Goal: Task Accomplishment & Management: Complete application form

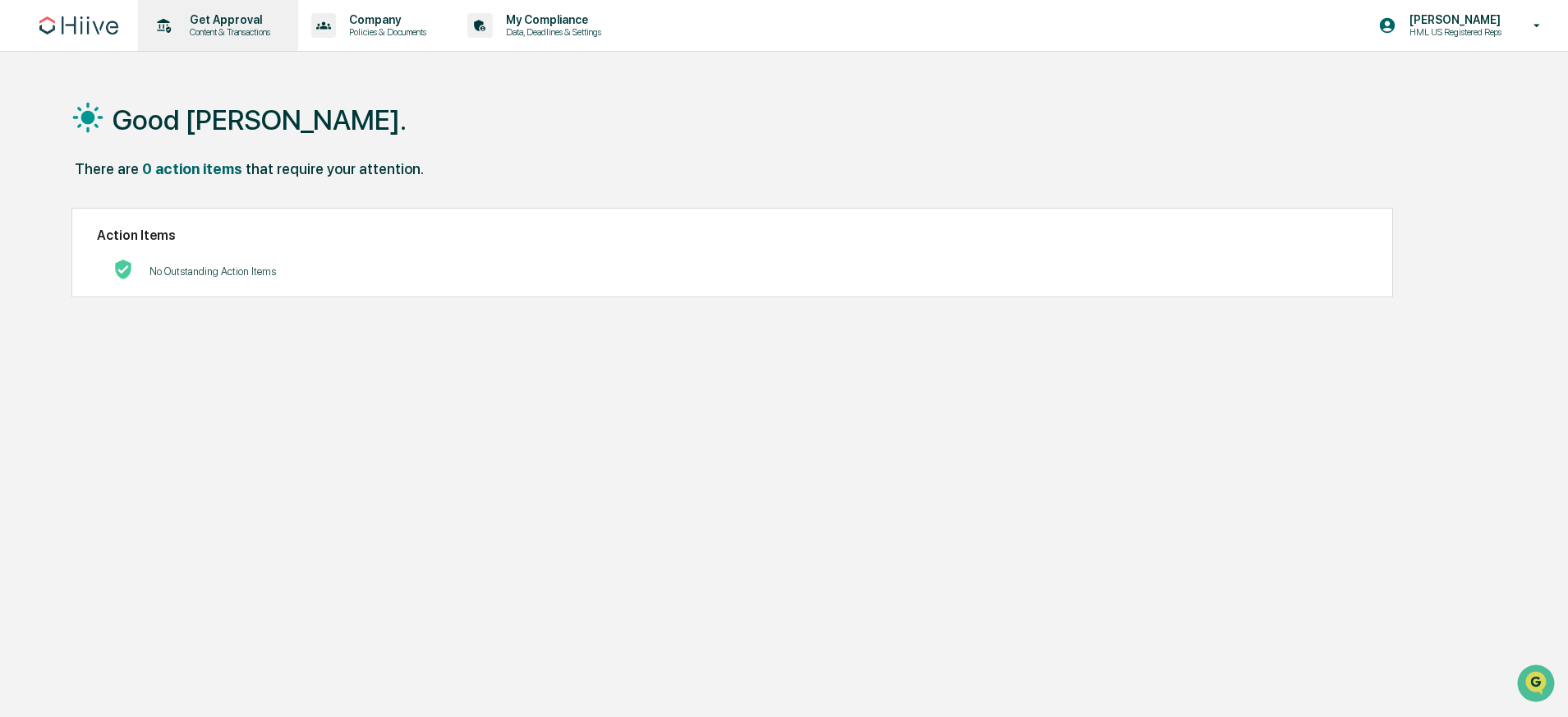
click at [237, 40] on div "Get Approval Content & Transactions" at bounding box center [216, 25] width 143 height 51
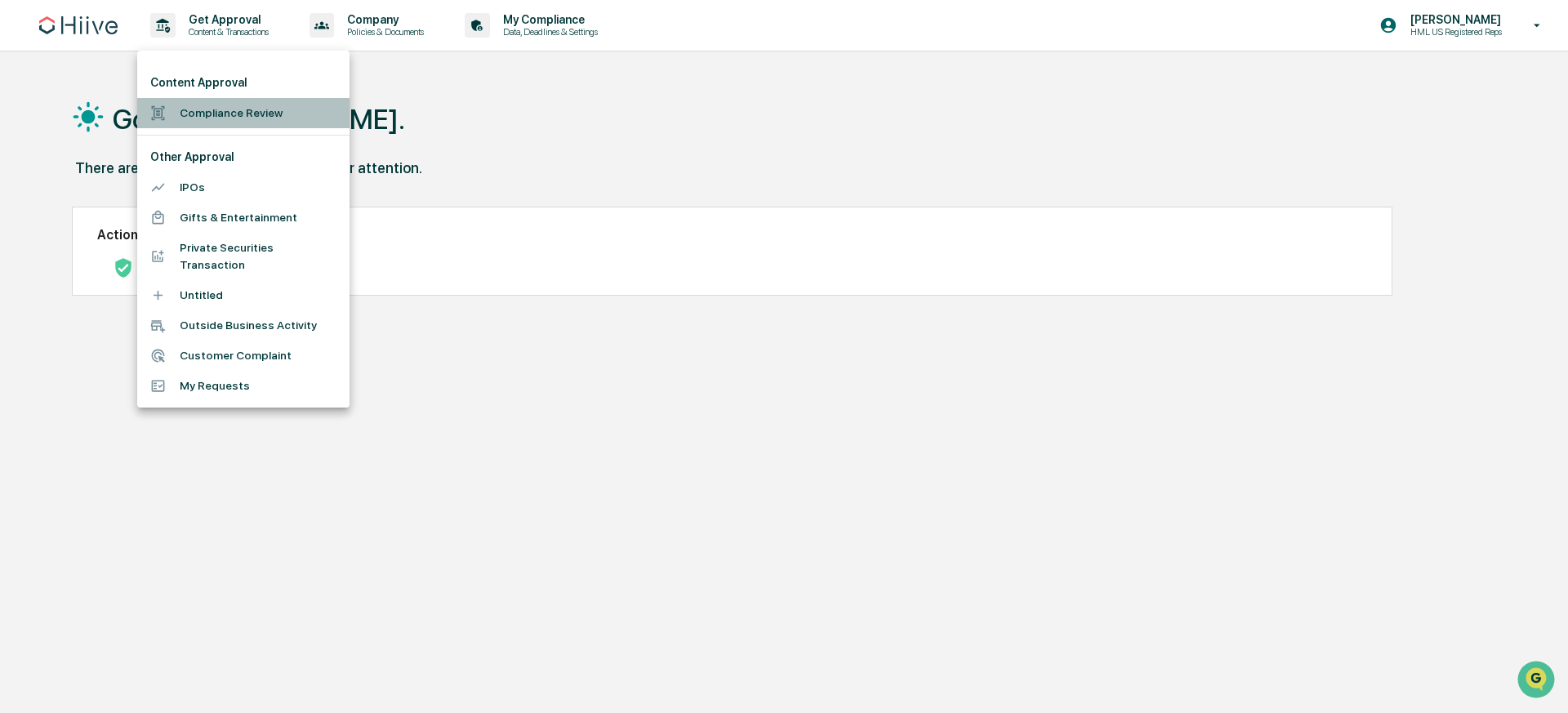
click at [289, 111] on li "Compliance Review" at bounding box center [243, 113] width 213 height 30
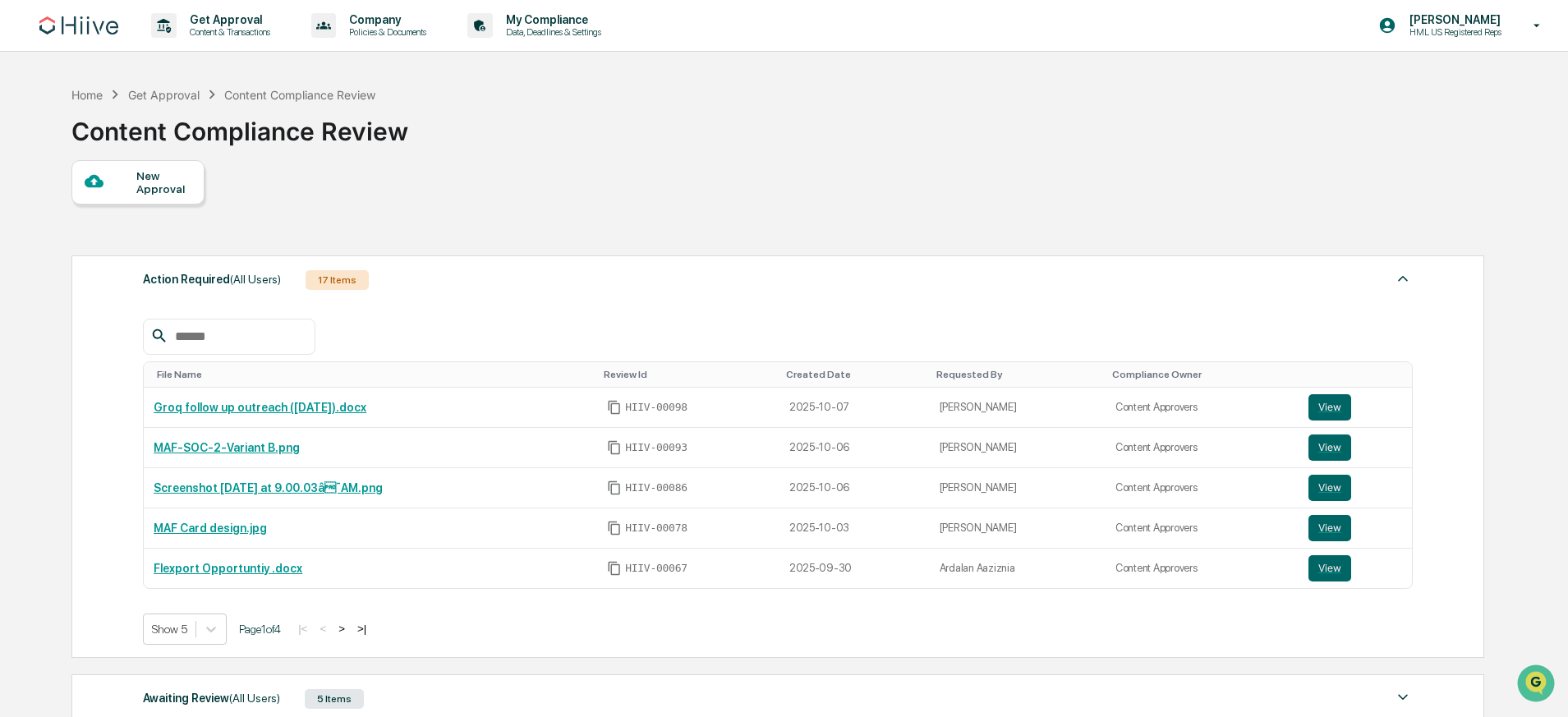
click at [173, 188] on div "New Approval" at bounding box center [163, 182] width 55 height 26
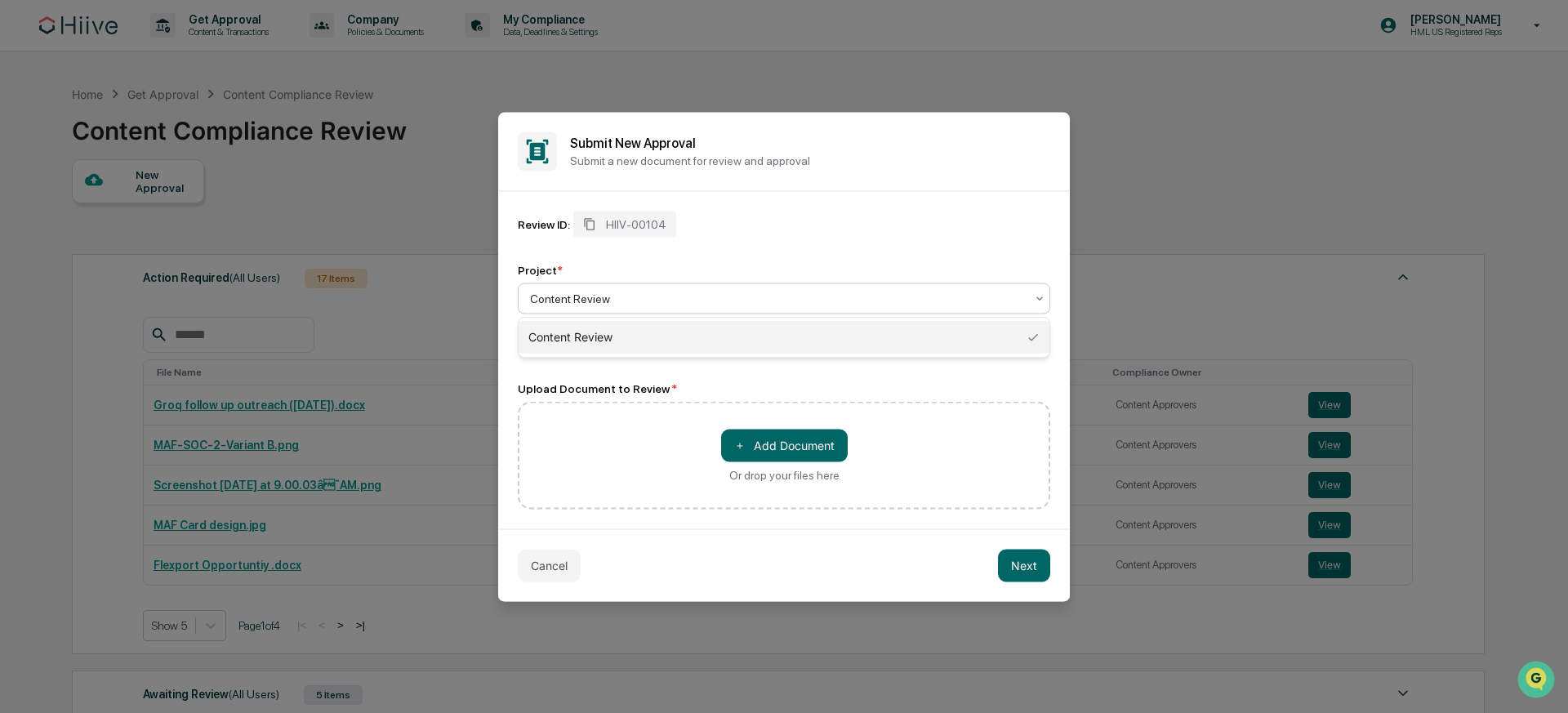
click at [632, 299] on div at bounding box center [778, 298] width 495 height 16
click at [622, 335] on div "Content Review" at bounding box center [784, 337] width 531 height 32
click at [630, 214] on div "HIIV-00104" at bounding box center [624, 223] width 103 height 26
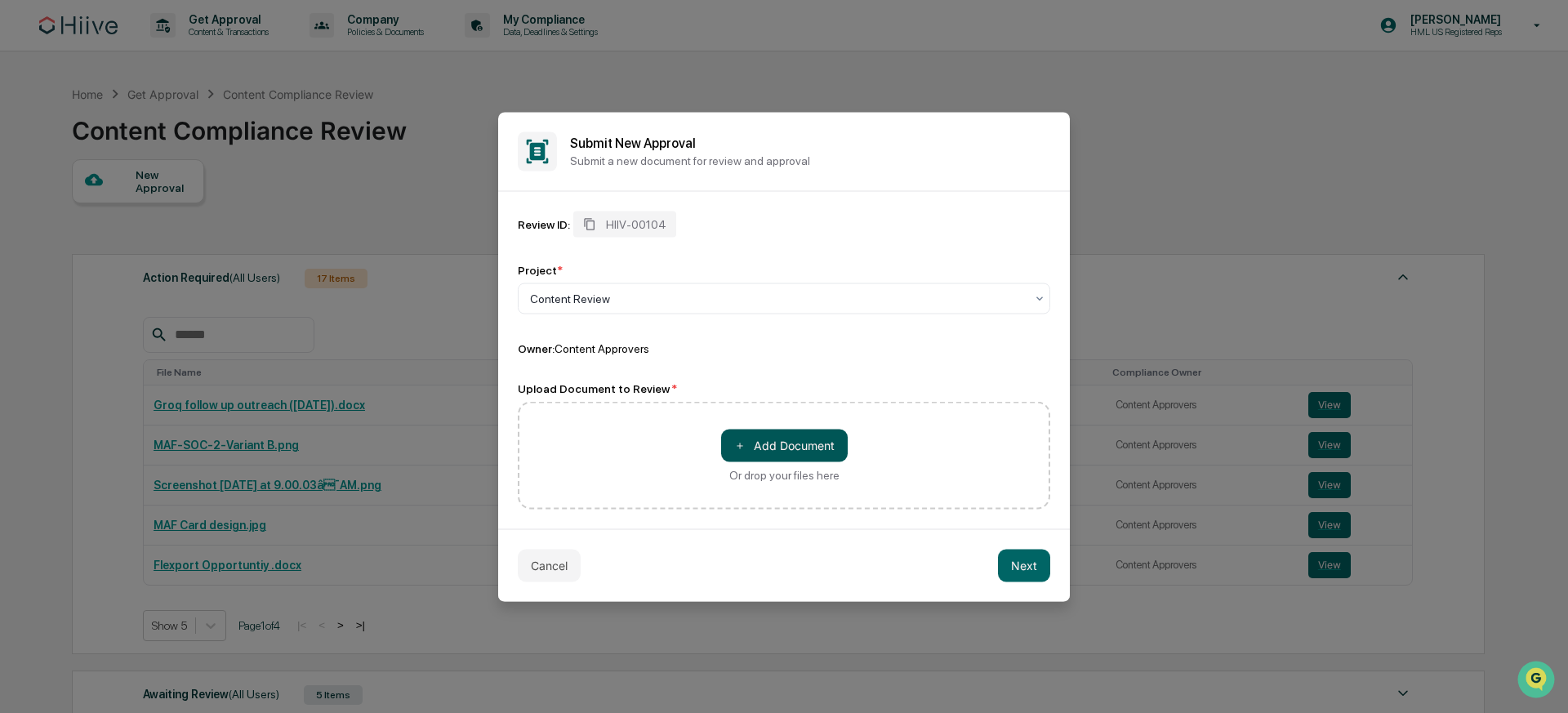
click at [776, 457] on button "＋ Add Document" at bounding box center [784, 445] width 126 height 32
click at [578, 559] on button "Cancel" at bounding box center [549, 565] width 63 height 32
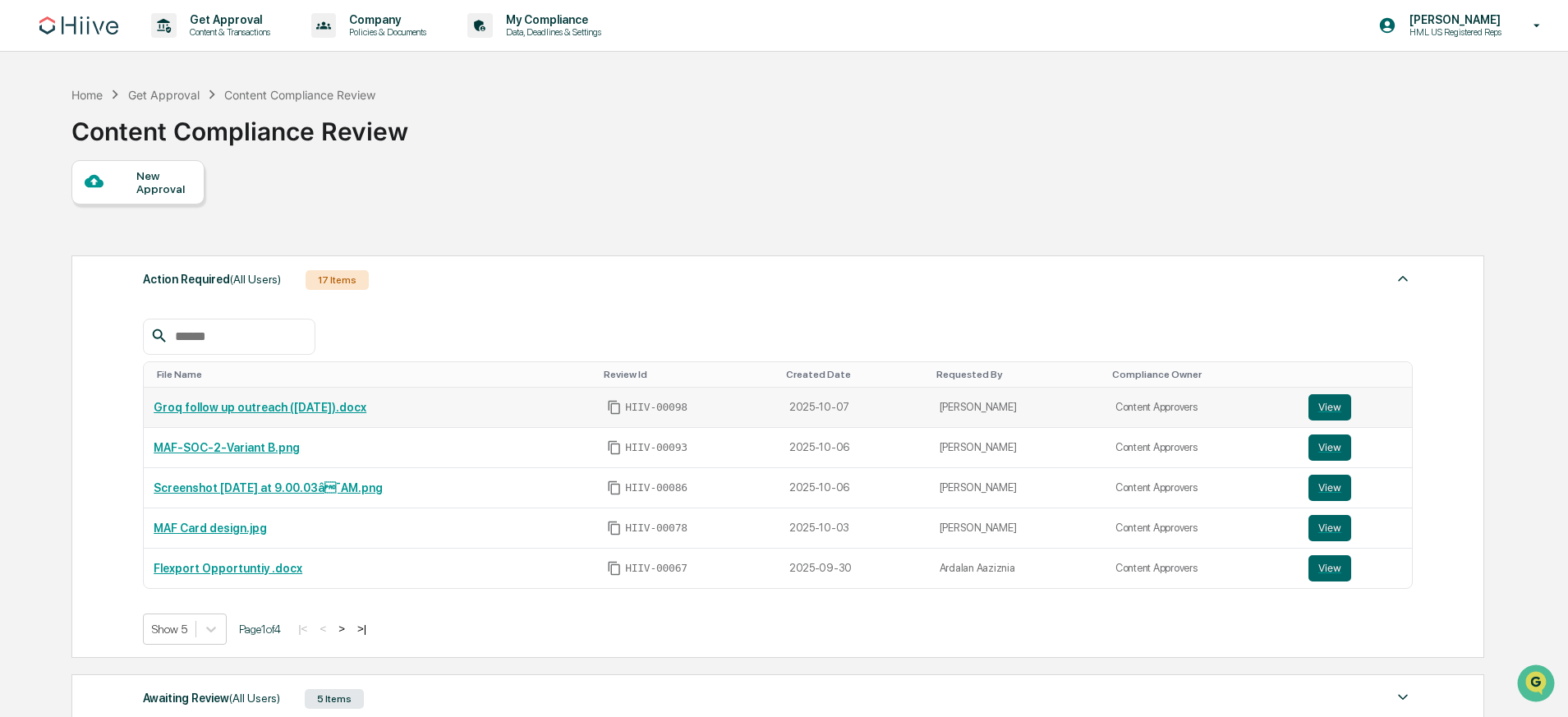
click at [246, 407] on link "Groq follow up outreach ([DATE]).docx" at bounding box center [260, 407] width 213 height 14
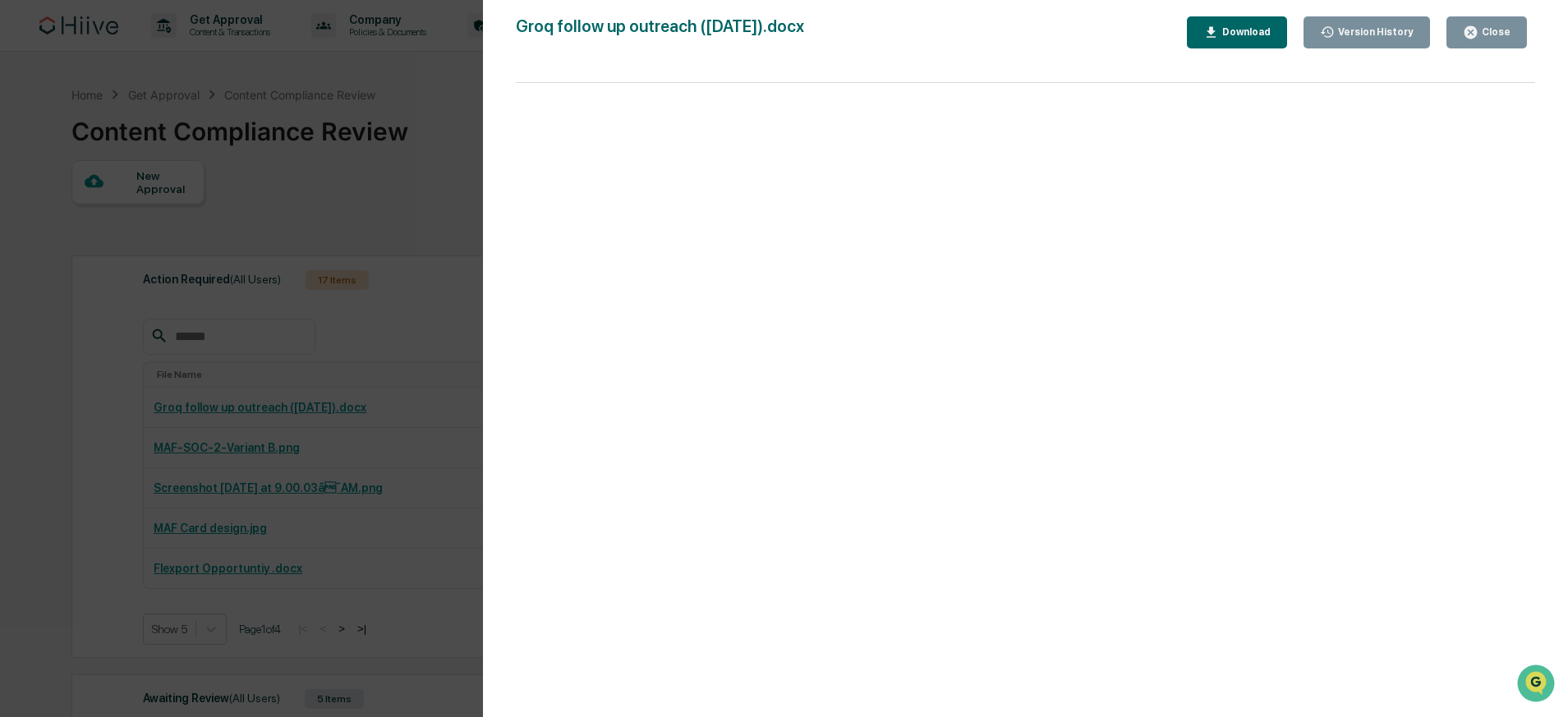
click at [417, 170] on div "Version History 1[DATE]6:37 PM[PERSON_NAME] Groq follow up outreach (1[DATE].do…" at bounding box center [784, 358] width 1568 height 717
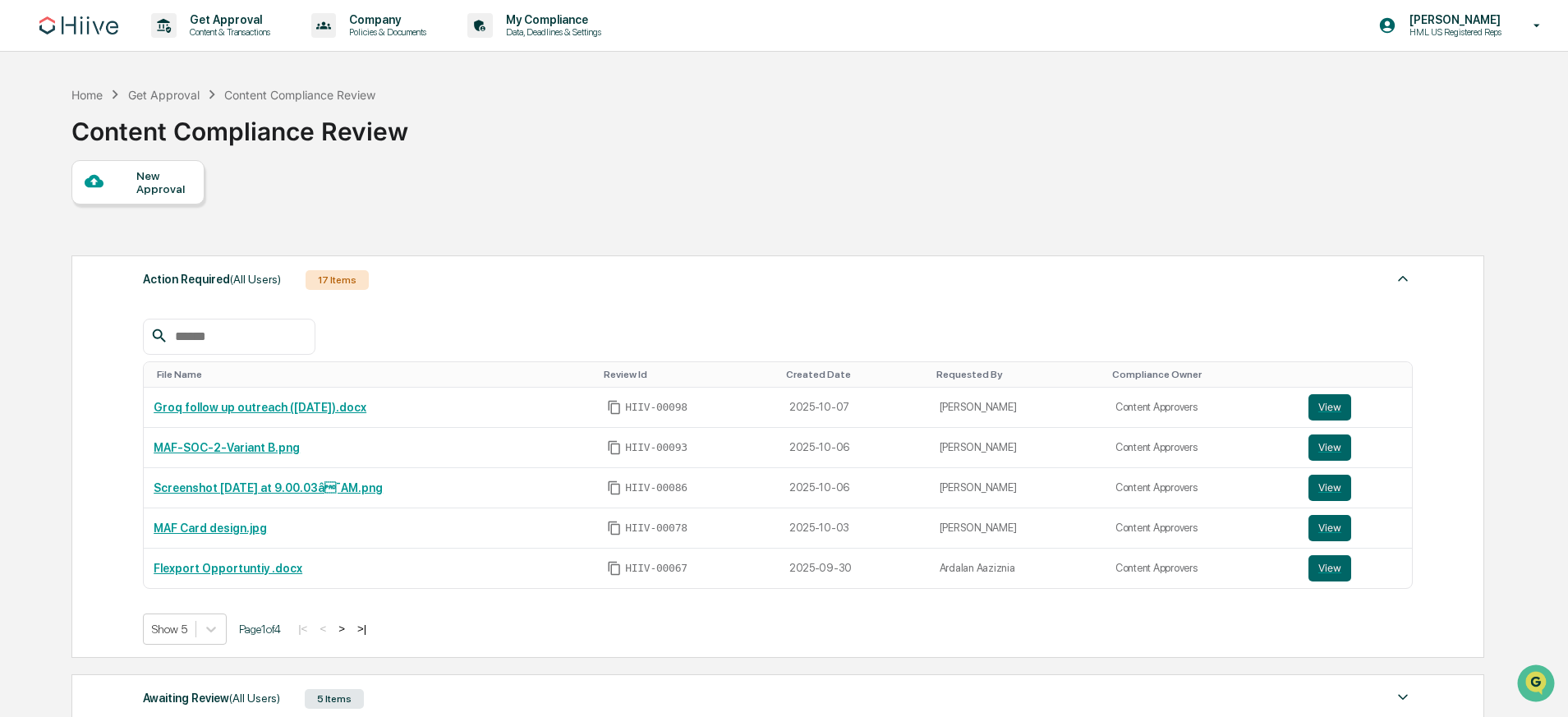
click at [175, 177] on div "New Approval" at bounding box center [163, 182] width 55 height 26
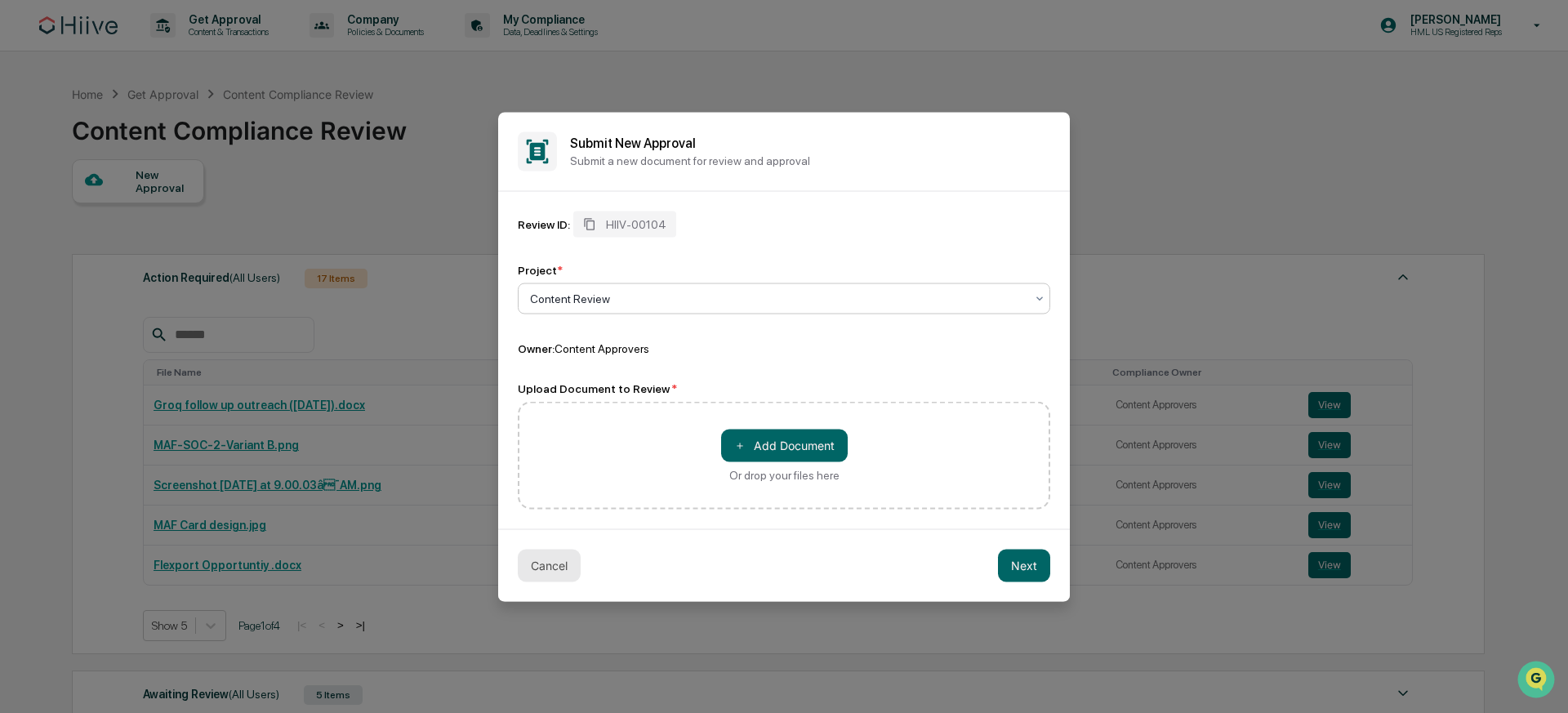
click at [578, 559] on button "Cancel" at bounding box center [549, 565] width 63 height 32
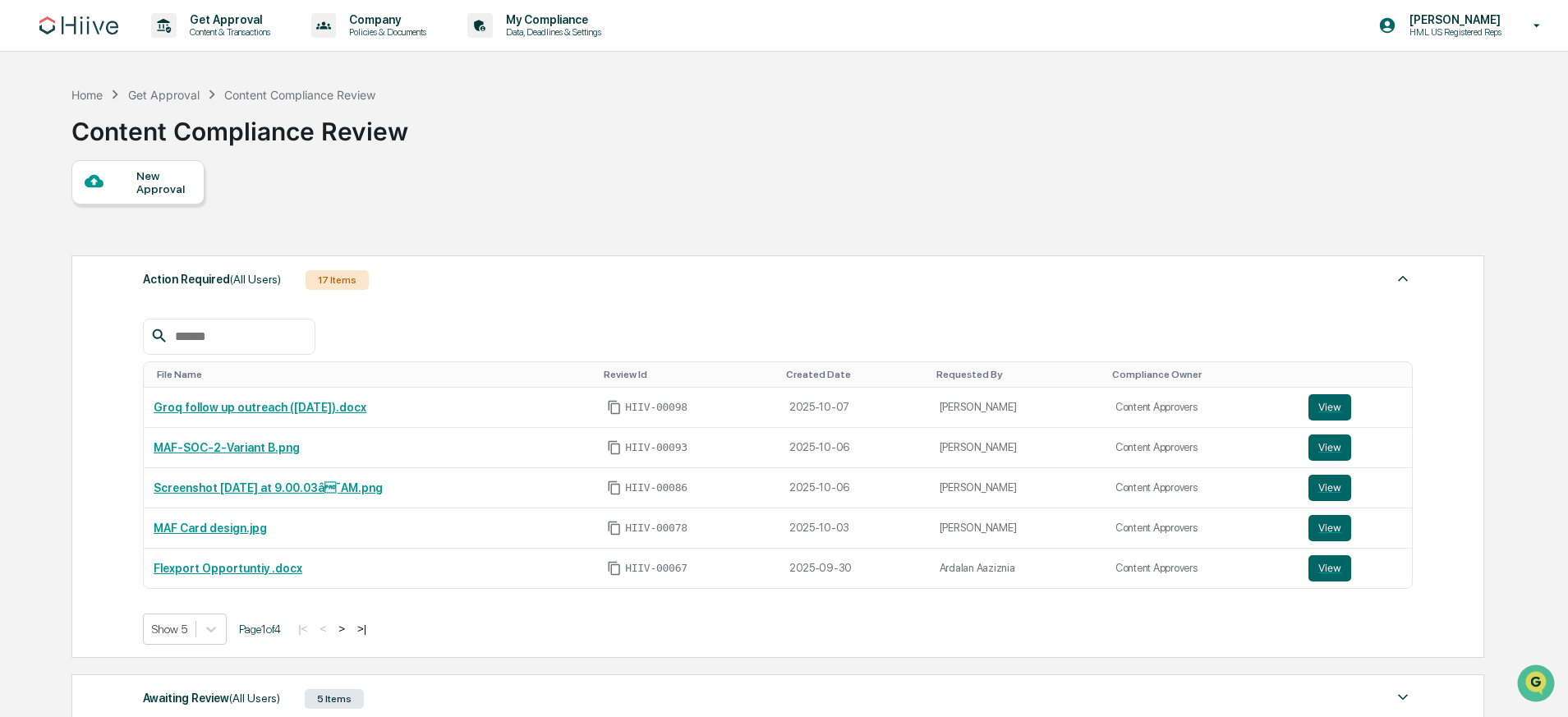
click at [157, 176] on div "New Approval" at bounding box center [163, 182] width 55 height 26
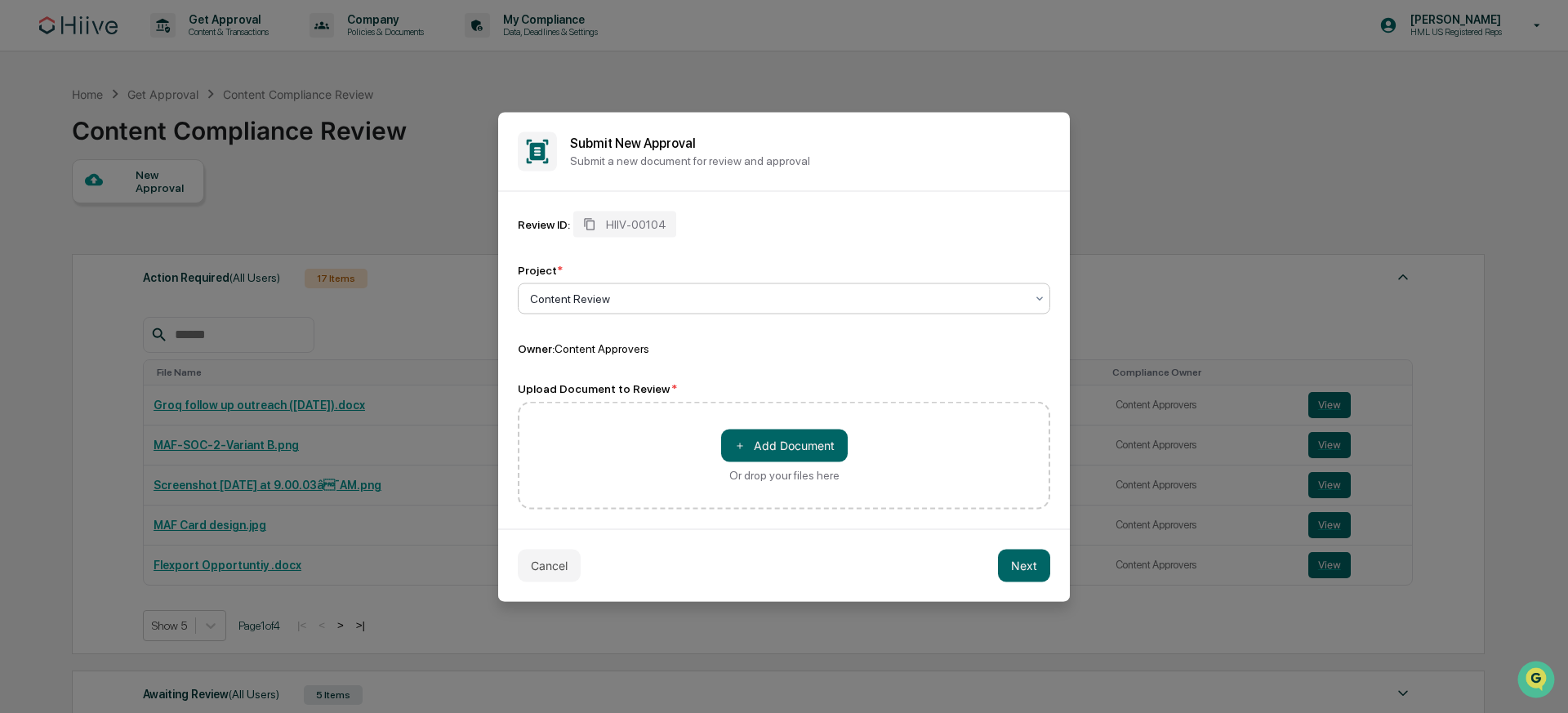
click at [627, 304] on div at bounding box center [778, 298] width 495 height 16
click at [627, 332] on div "Content Review" at bounding box center [784, 337] width 531 height 32
click at [771, 456] on button "＋ Add Document" at bounding box center [784, 445] width 126 height 32
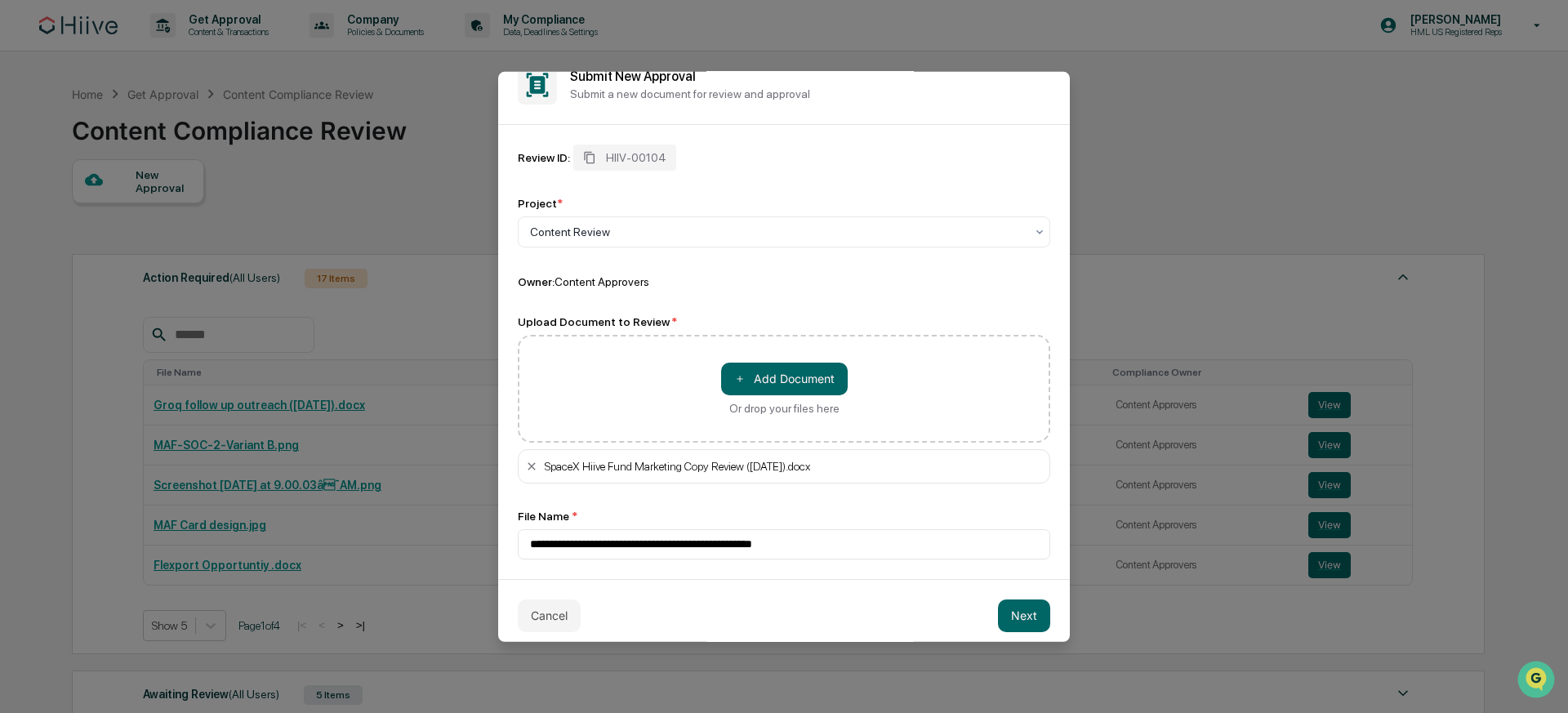
scroll to position [38, 0]
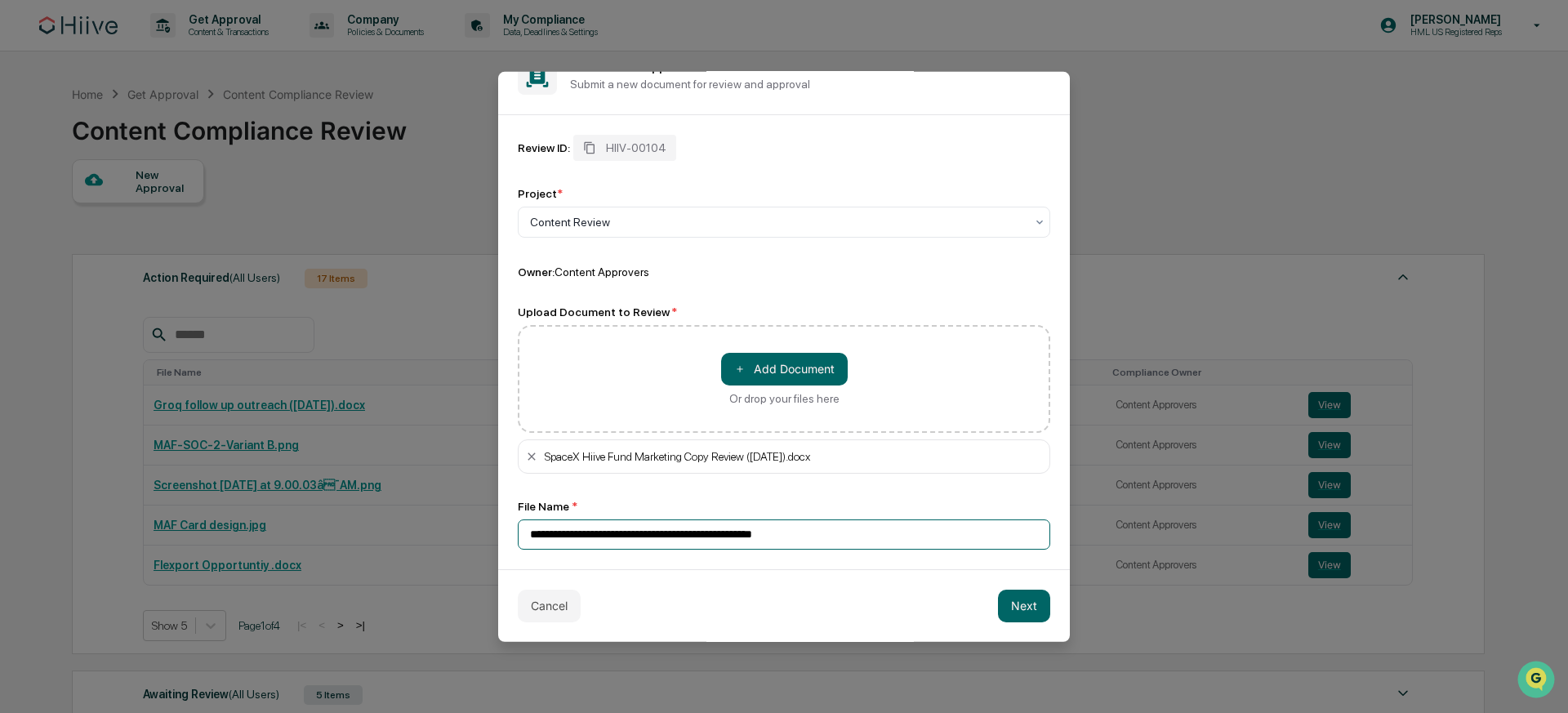
click at [869, 536] on input "**********" at bounding box center [783, 534] width 532 height 30
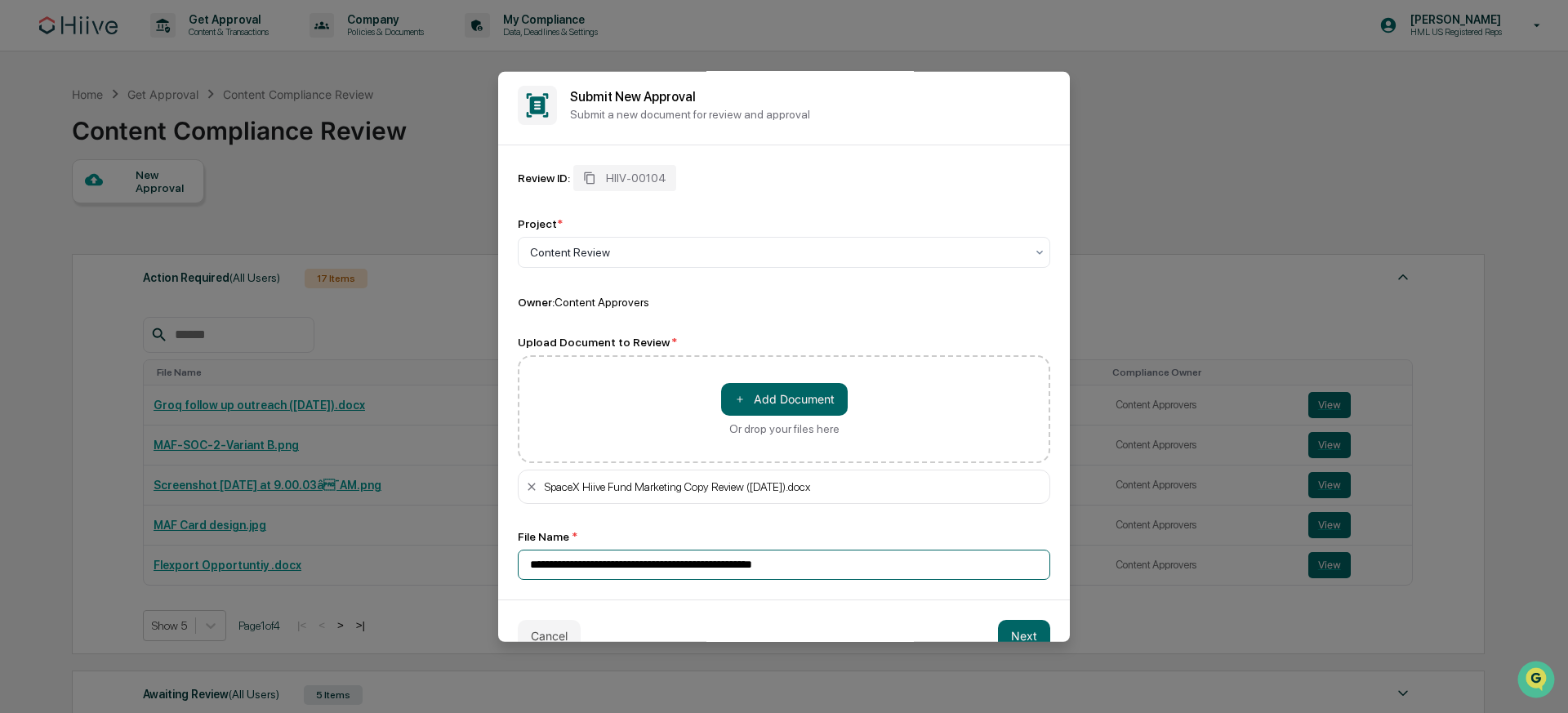
scroll to position [0, 0]
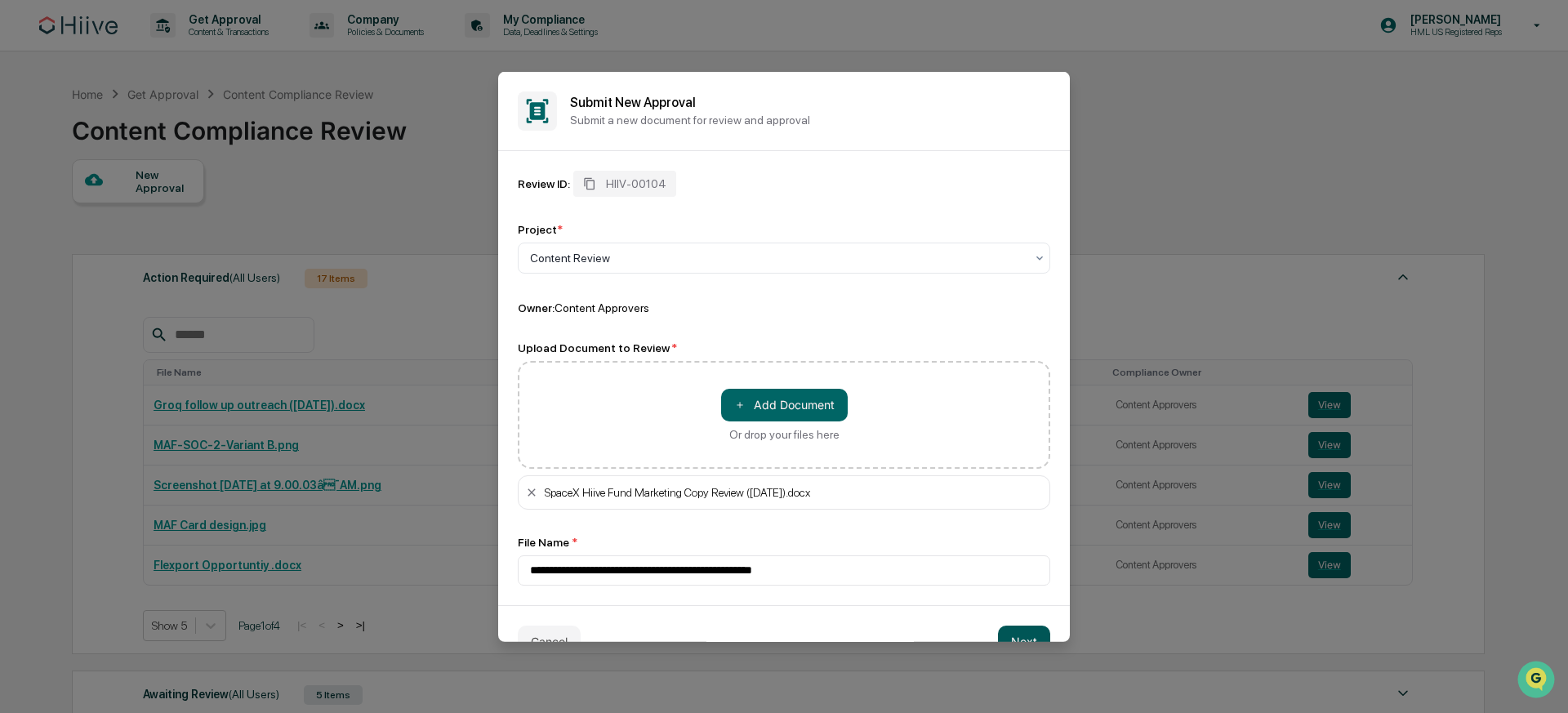
click at [1016, 638] on button "Next" at bounding box center [1024, 640] width 52 height 32
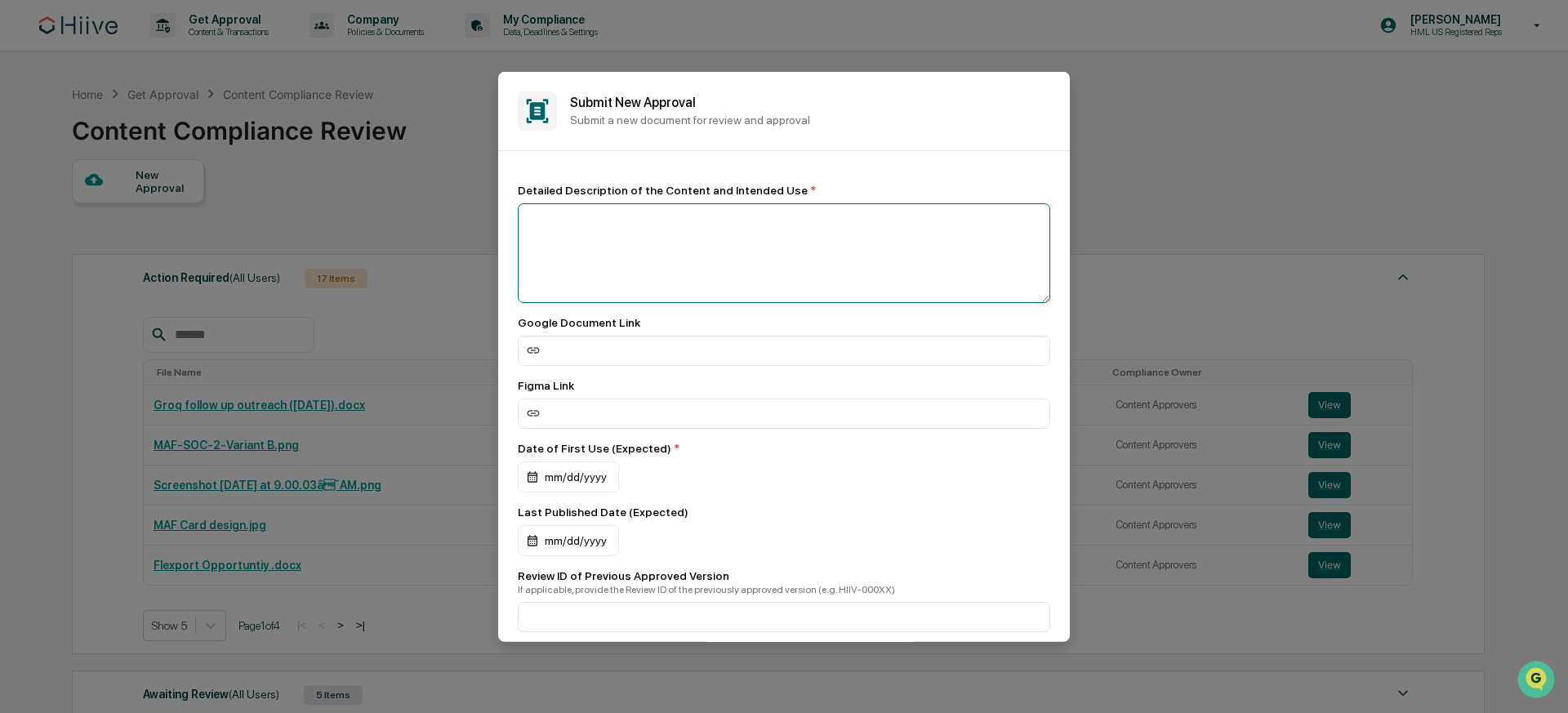
click at [716, 244] on textarea at bounding box center [783, 252] width 532 height 100
click at [614, 221] on textarea "**********" at bounding box center [779, 248] width 523 height 100
type textarea "**********"
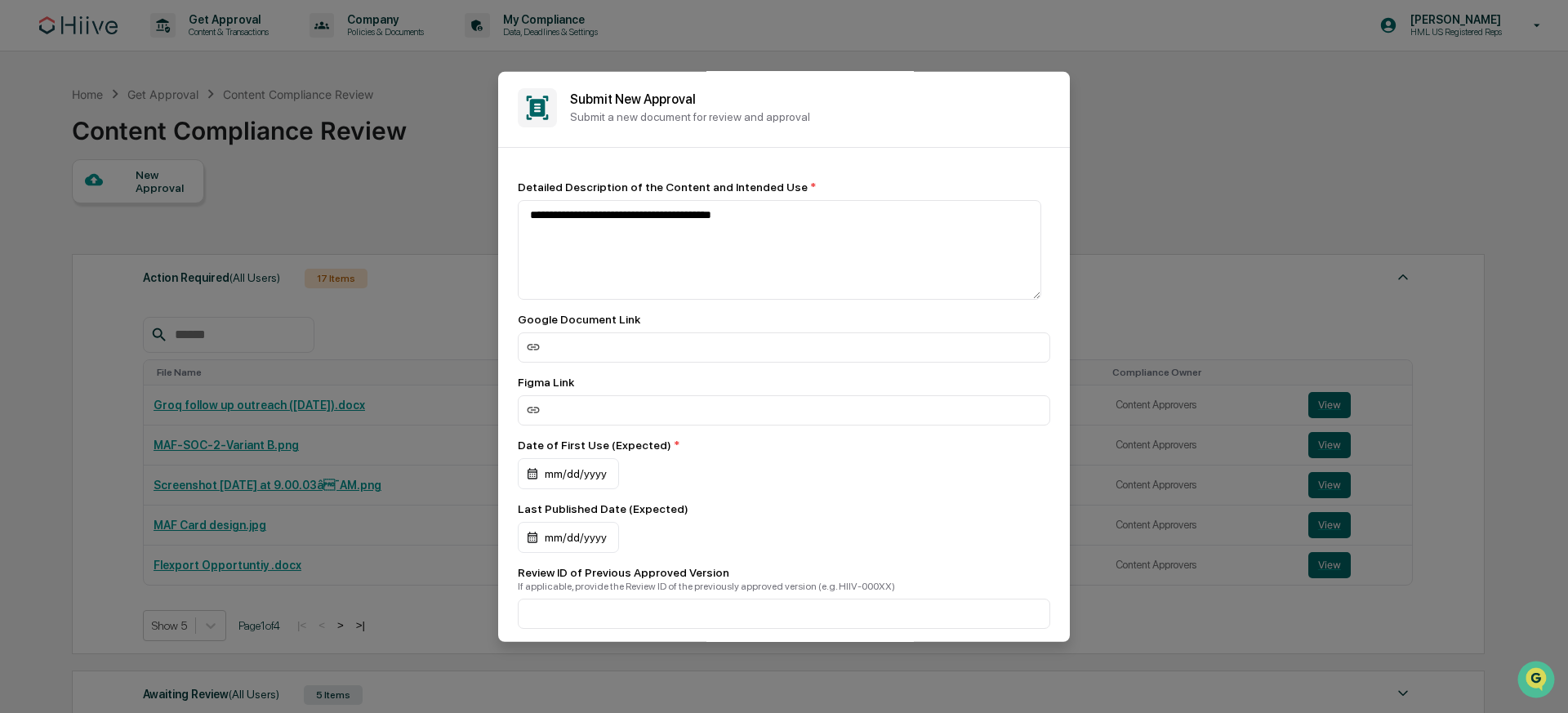
click at [588, 317] on div "Google Document Link" at bounding box center [783, 318] width 532 height 13
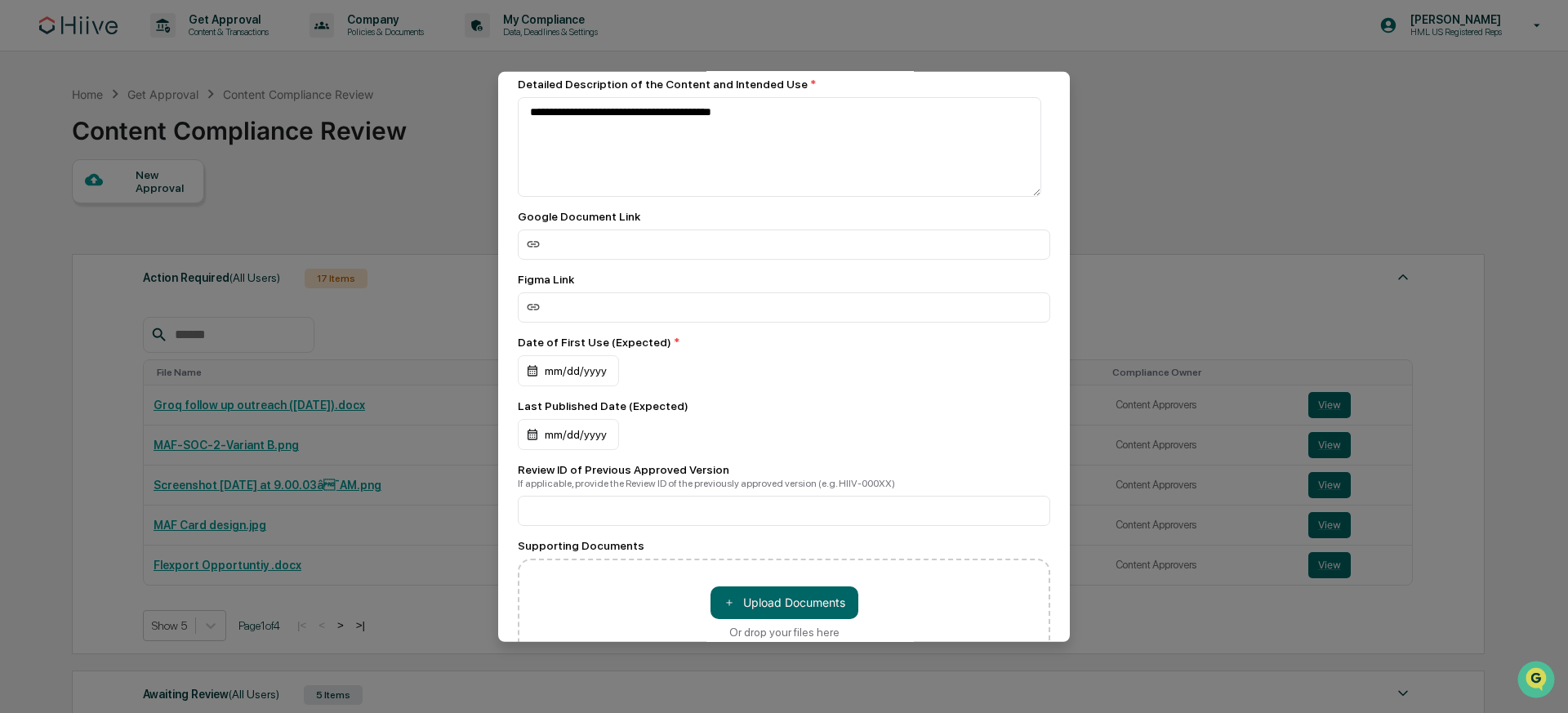
scroll to position [125, 0]
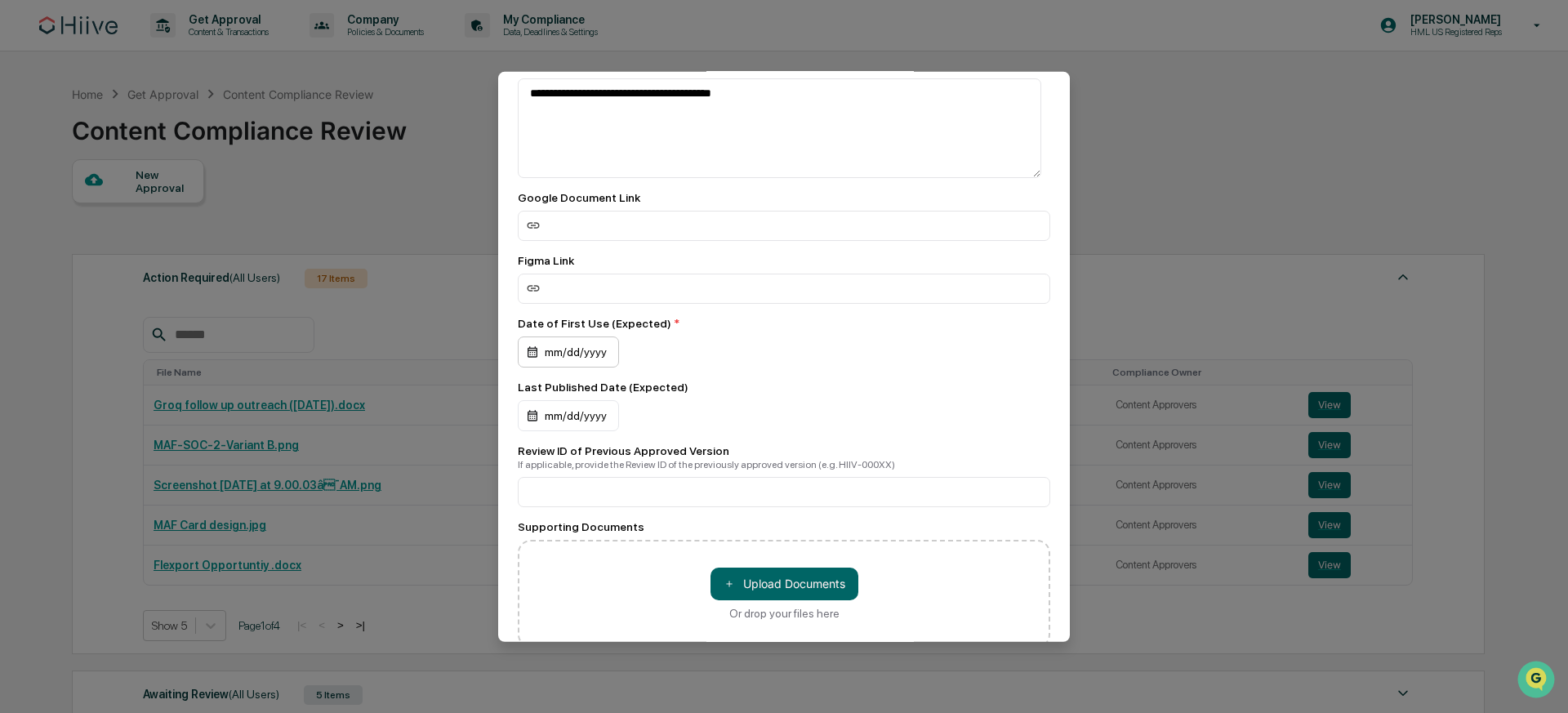
click at [599, 358] on div "mm/dd/yyyy" at bounding box center [568, 351] width 101 height 31
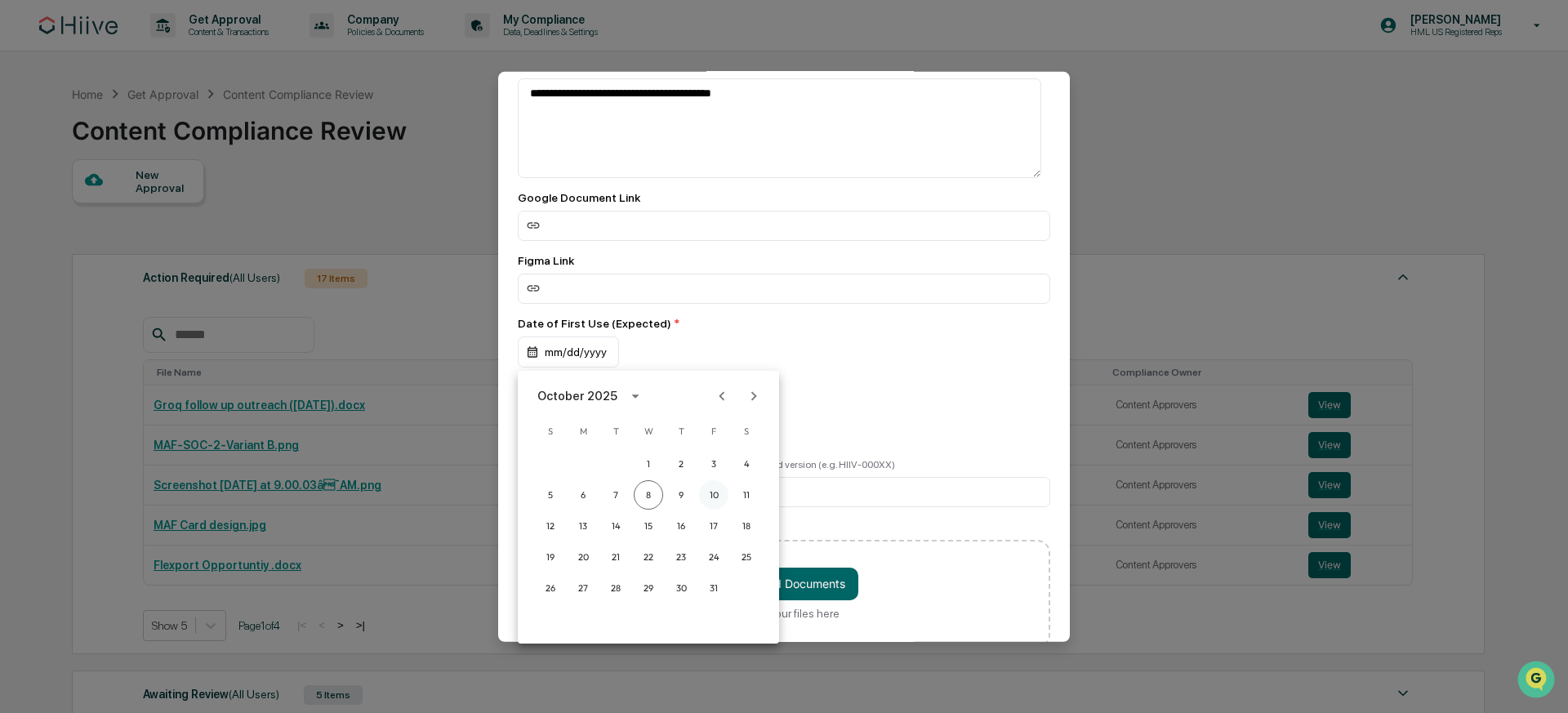
click at [711, 495] on button "10" at bounding box center [713, 494] width 30 height 30
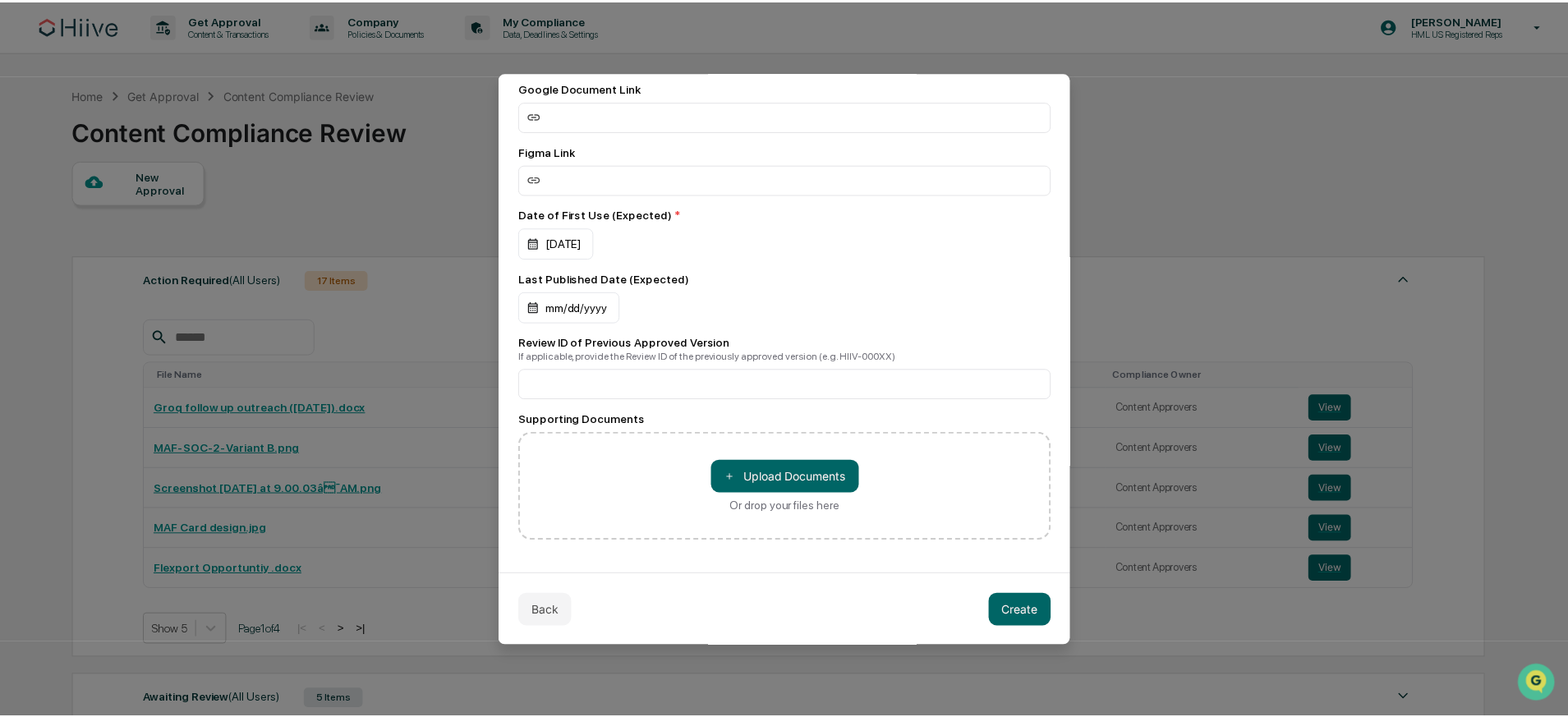
scroll to position [243, 0]
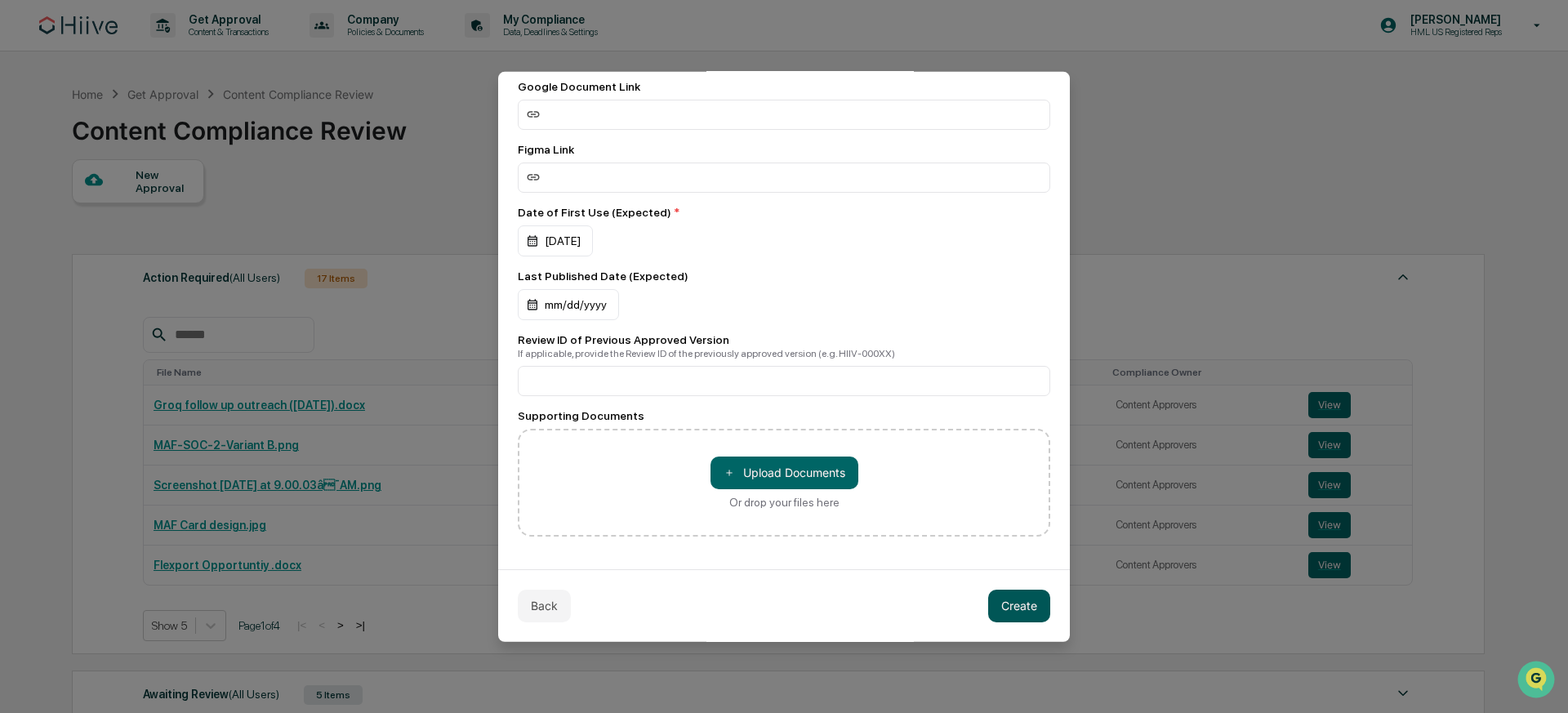
click at [1013, 603] on button "Create" at bounding box center [1018, 604] width 62 height 32
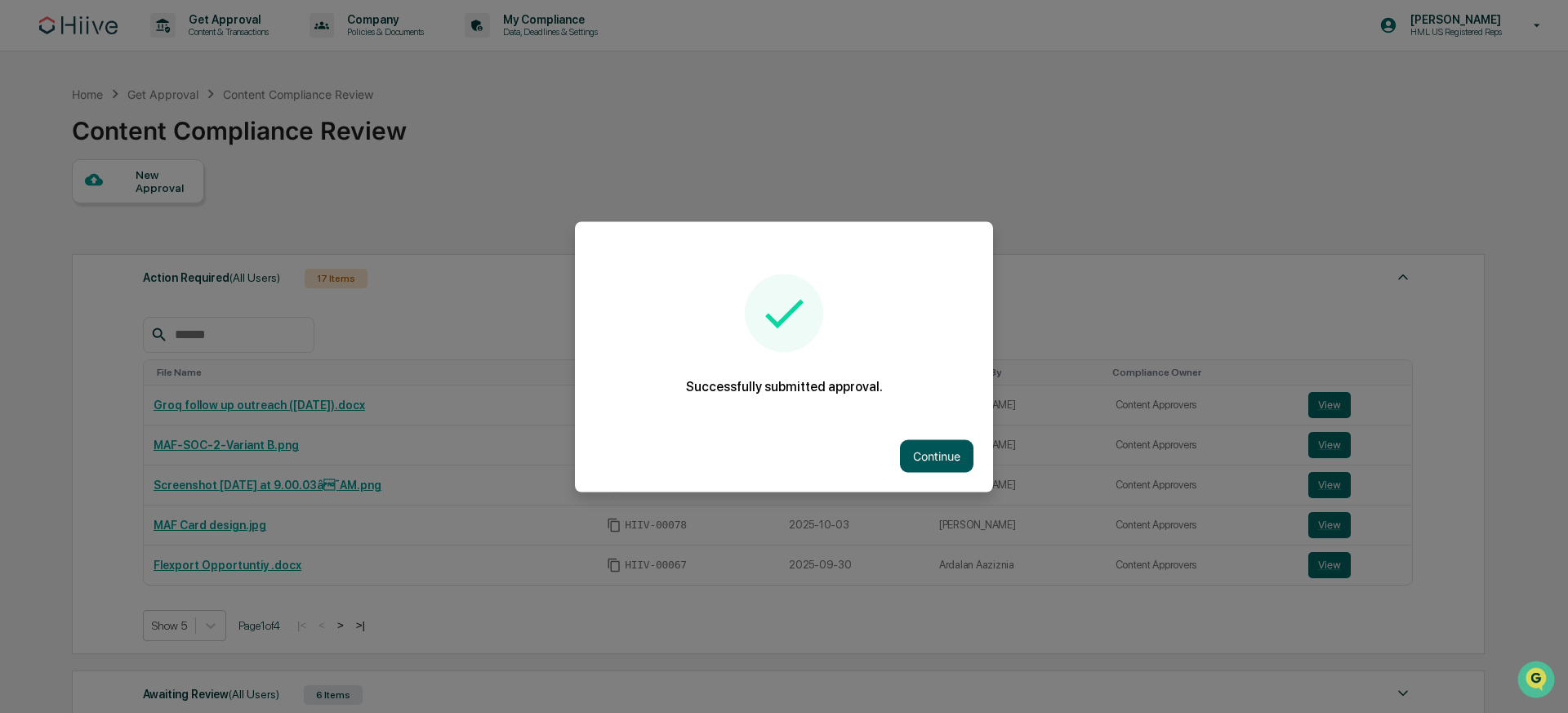
click at [930, 453] on button "Continue" at bounding box center [936, 456] width 74 height 32
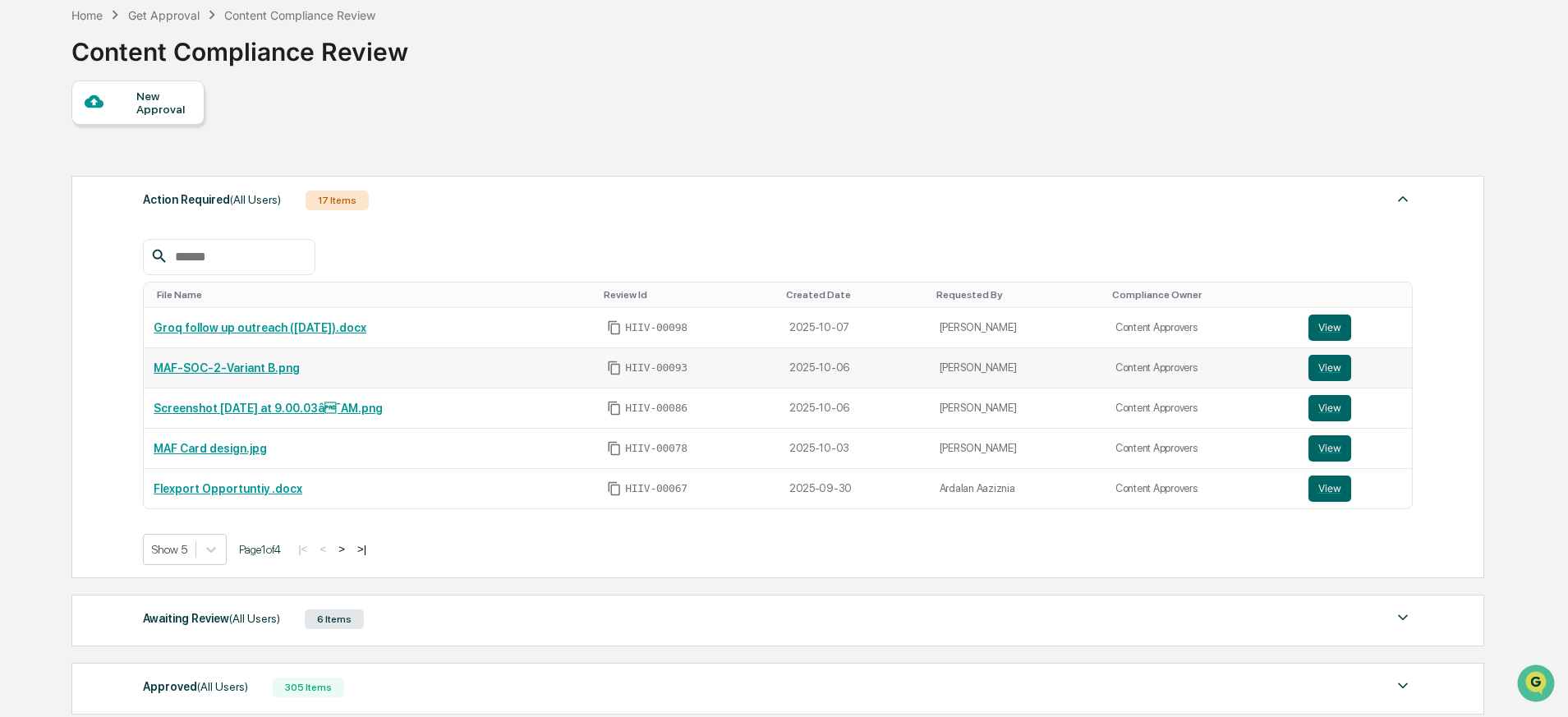
scroll to position [0, 0]
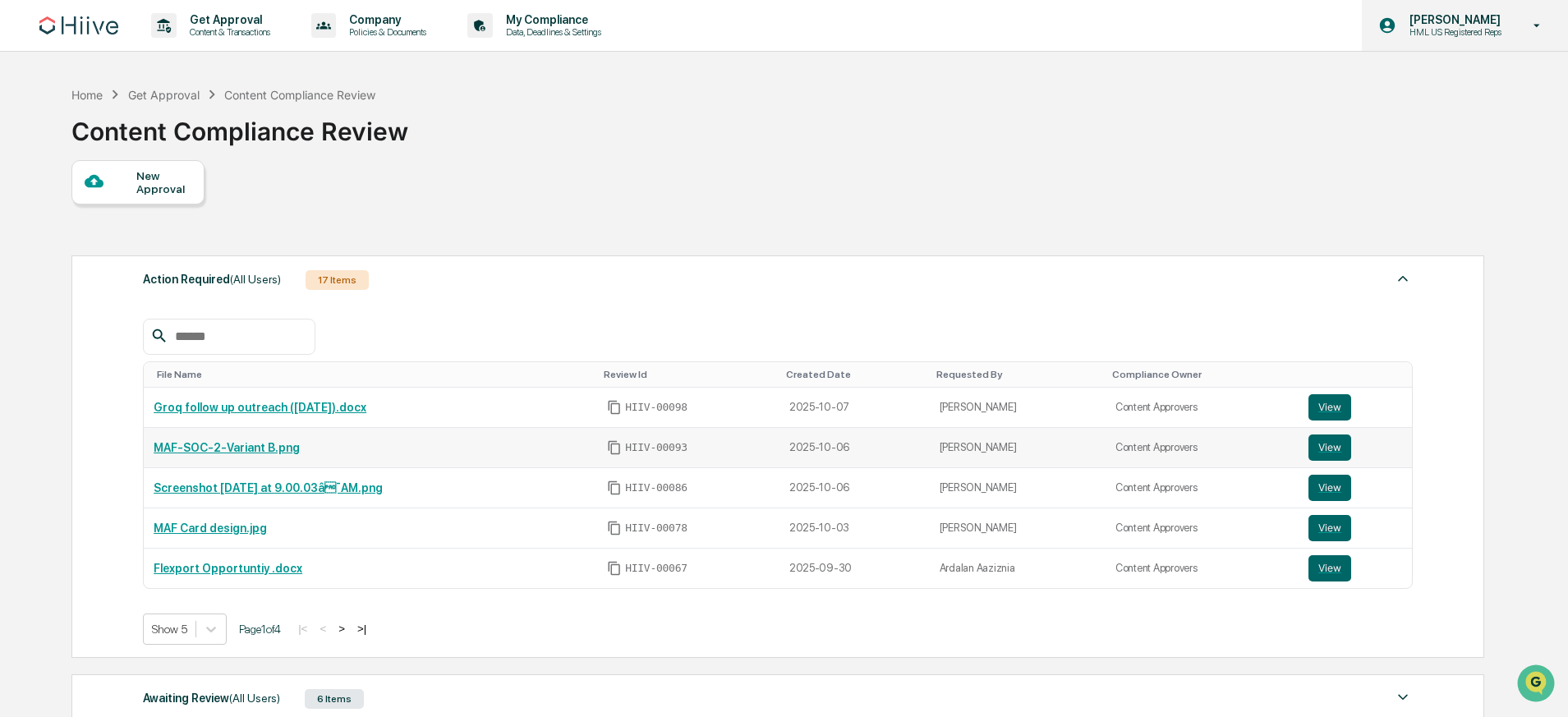
click at [1485, 32] on p "HML US Registered Reps" at bounding box center [1453, 32] width 114 height 12
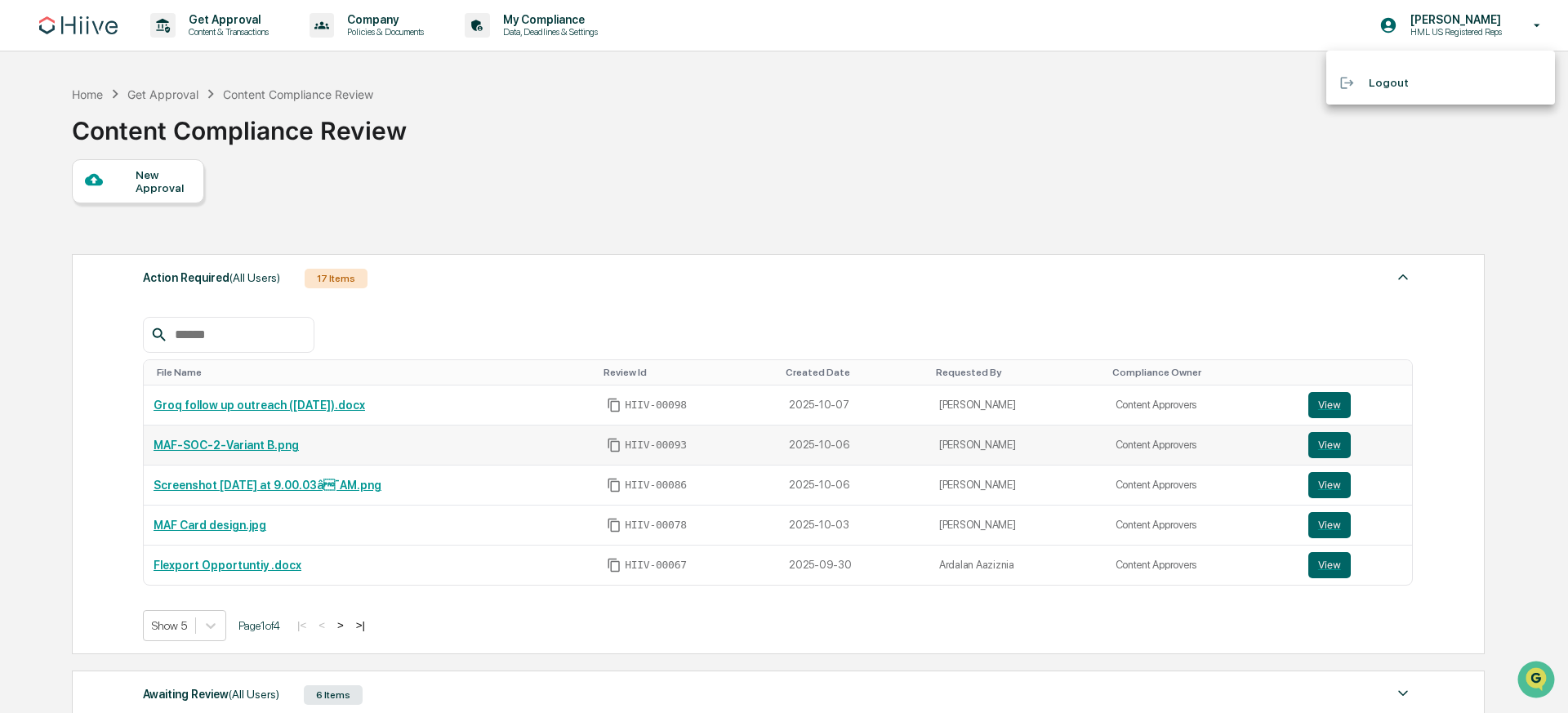
click at [731, 74] on div at bounding box center [784, 356] width 1568 height 713
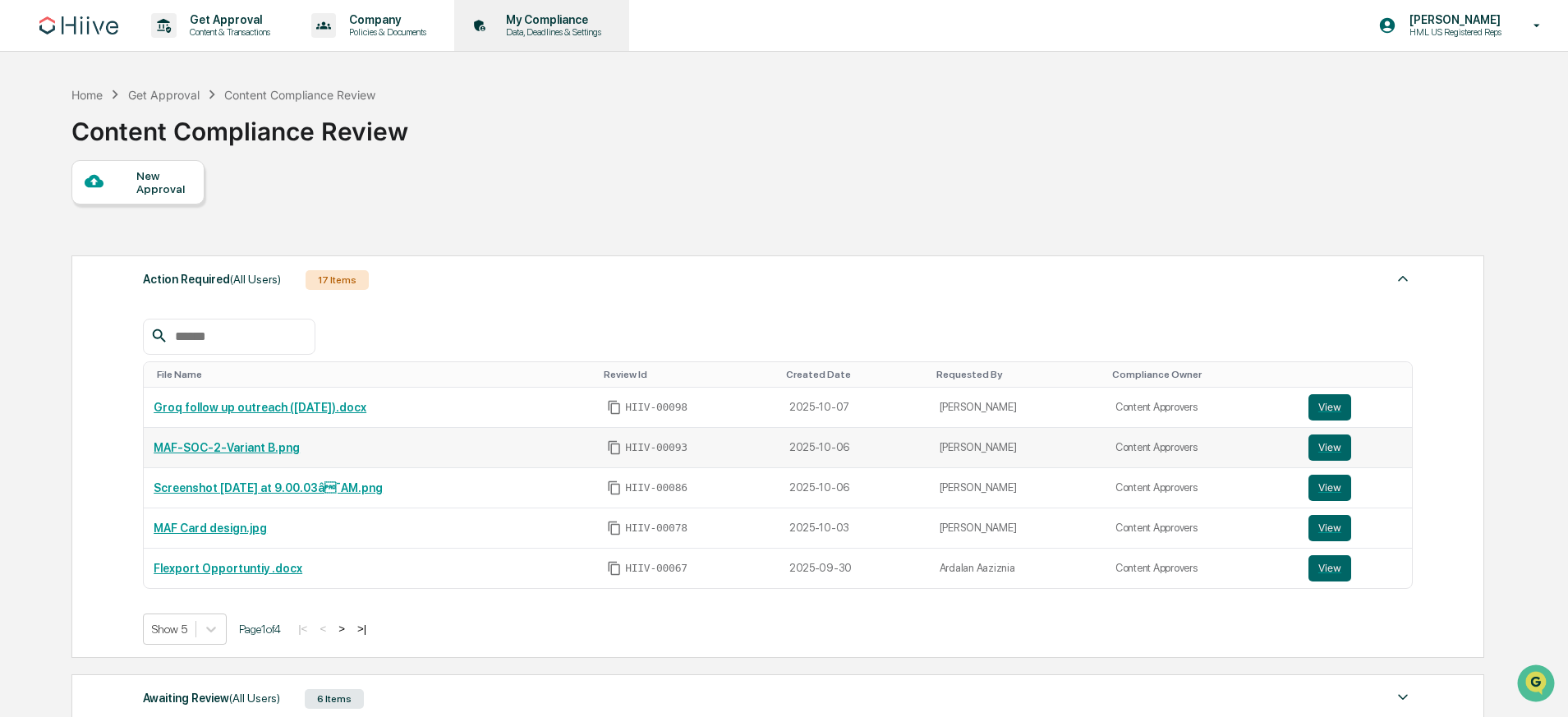
click at [605, 34] on p "Data, Deadlines & Settings" at bounding box center [550, 32] width 116 height 12
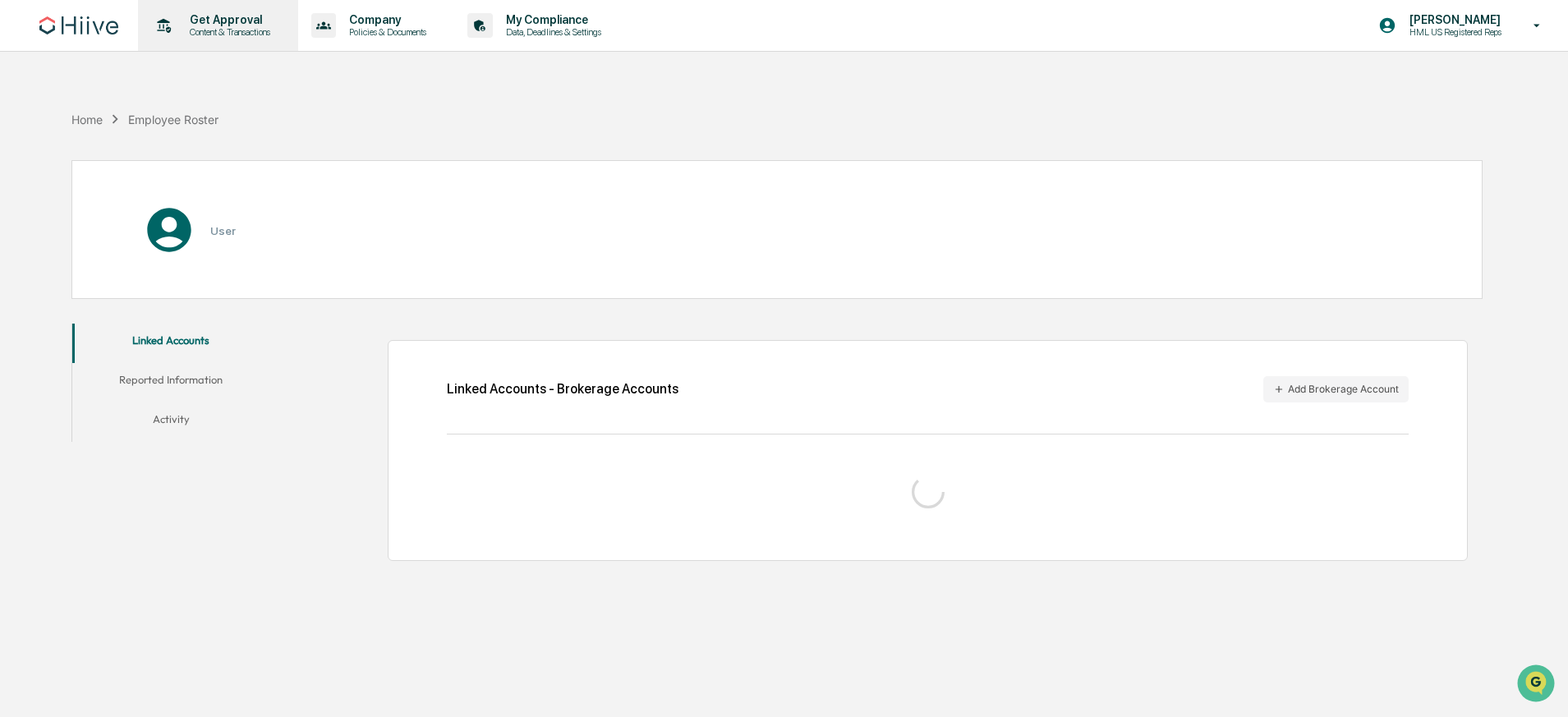
click at [240, 32] on p "Content & Transactions" at bounding box center [227, 32] width 102 height 12
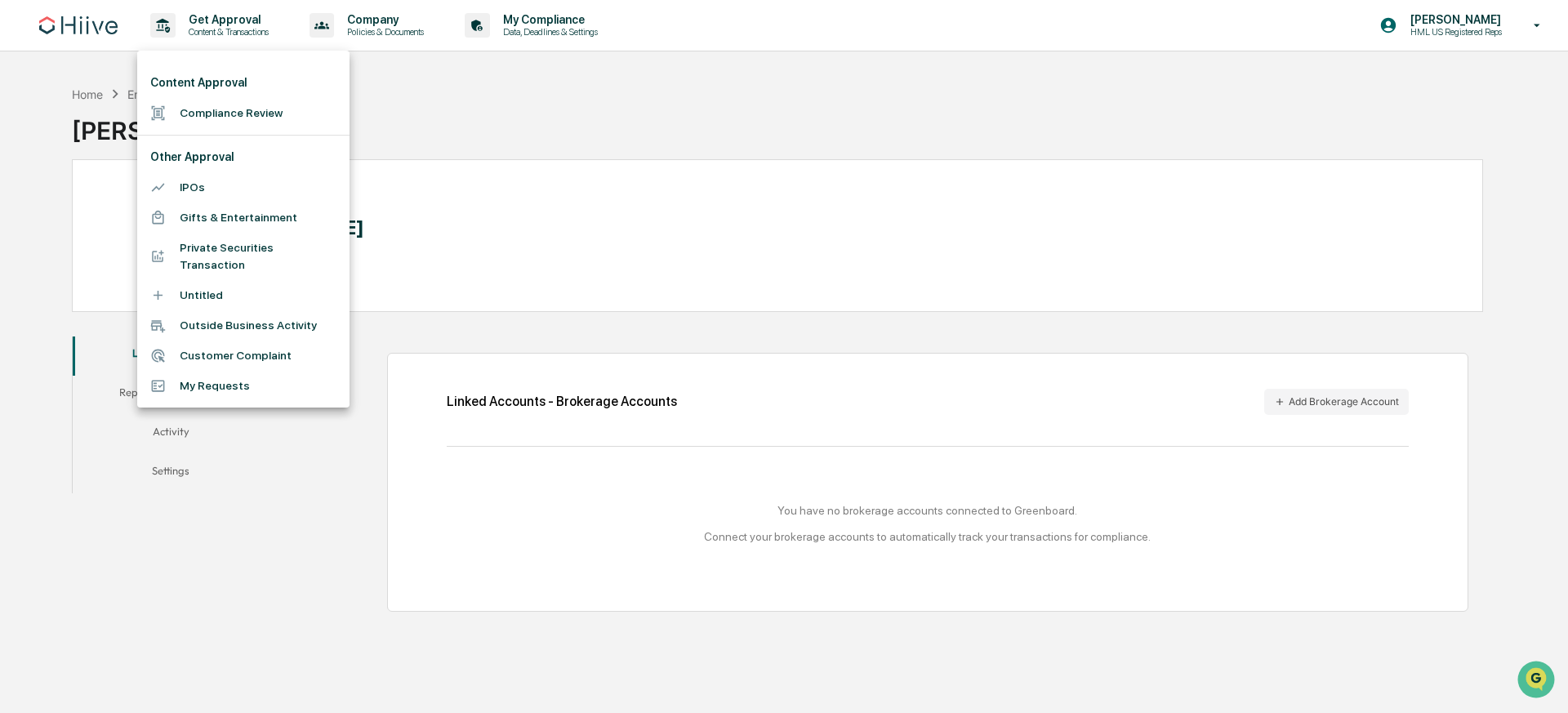
click at [282, 116] on li "Compliance Review" at bounding box center [243, 113] width 213 height 30
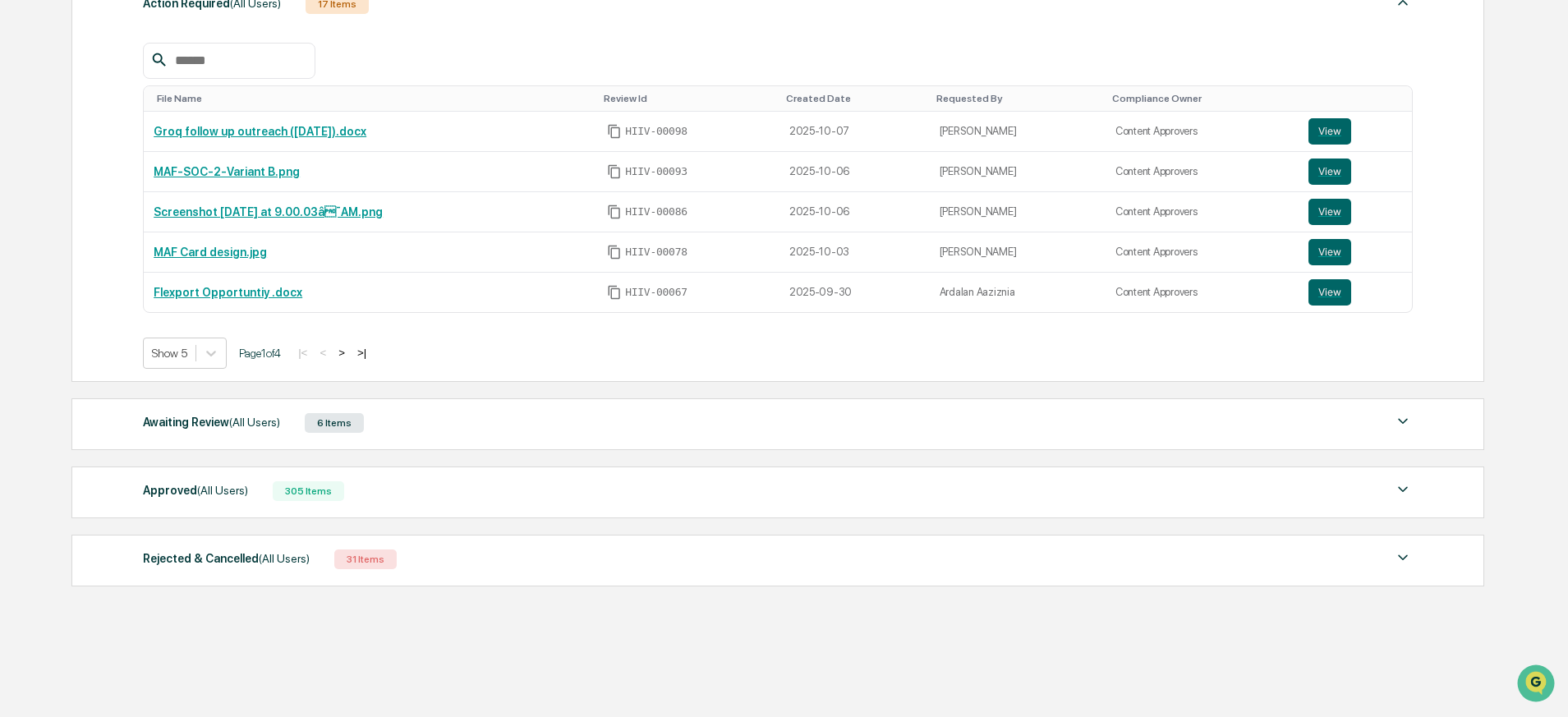
scroll to position [295, 0]
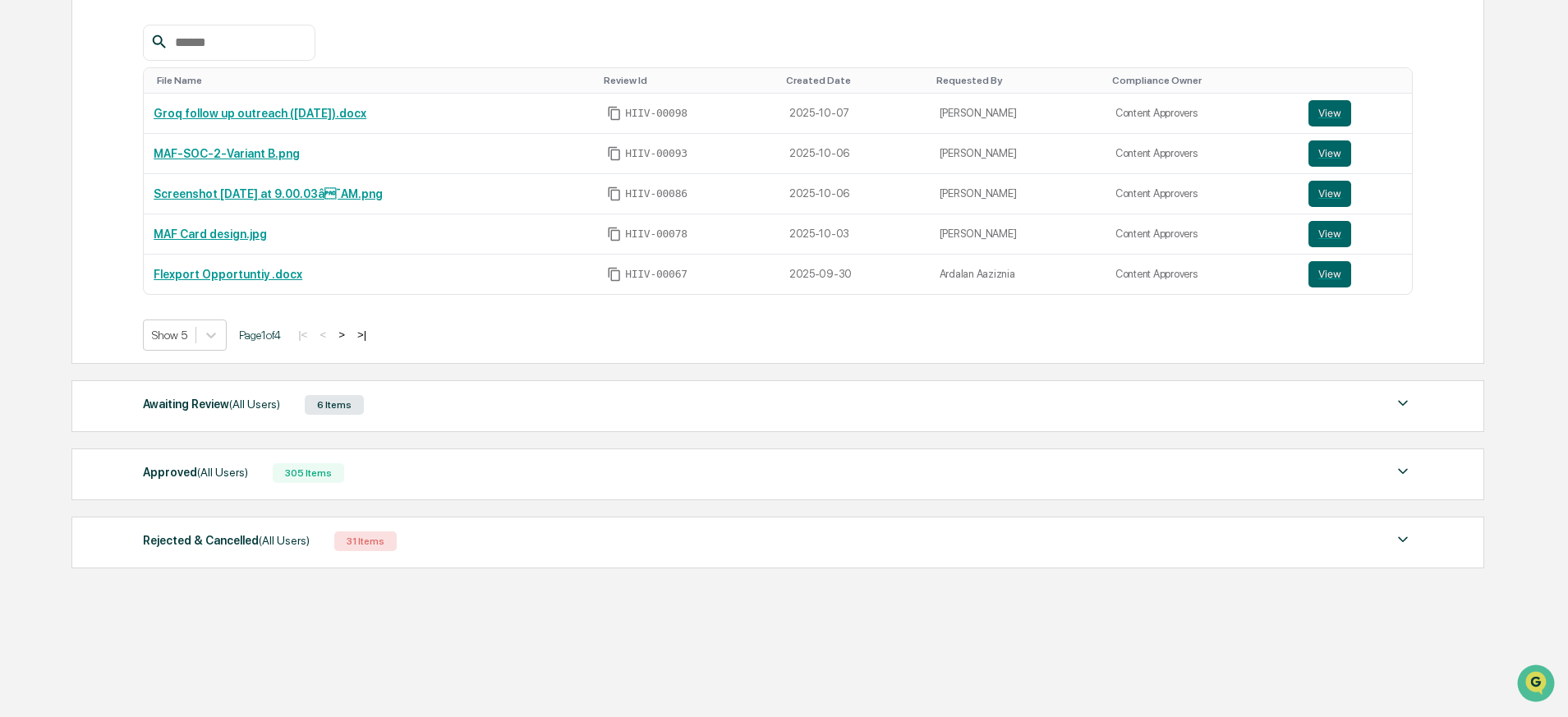
click at [248, 410] on div "Awaiting Review (All Users)" at bounding box center [211, 404] width 137 height 22
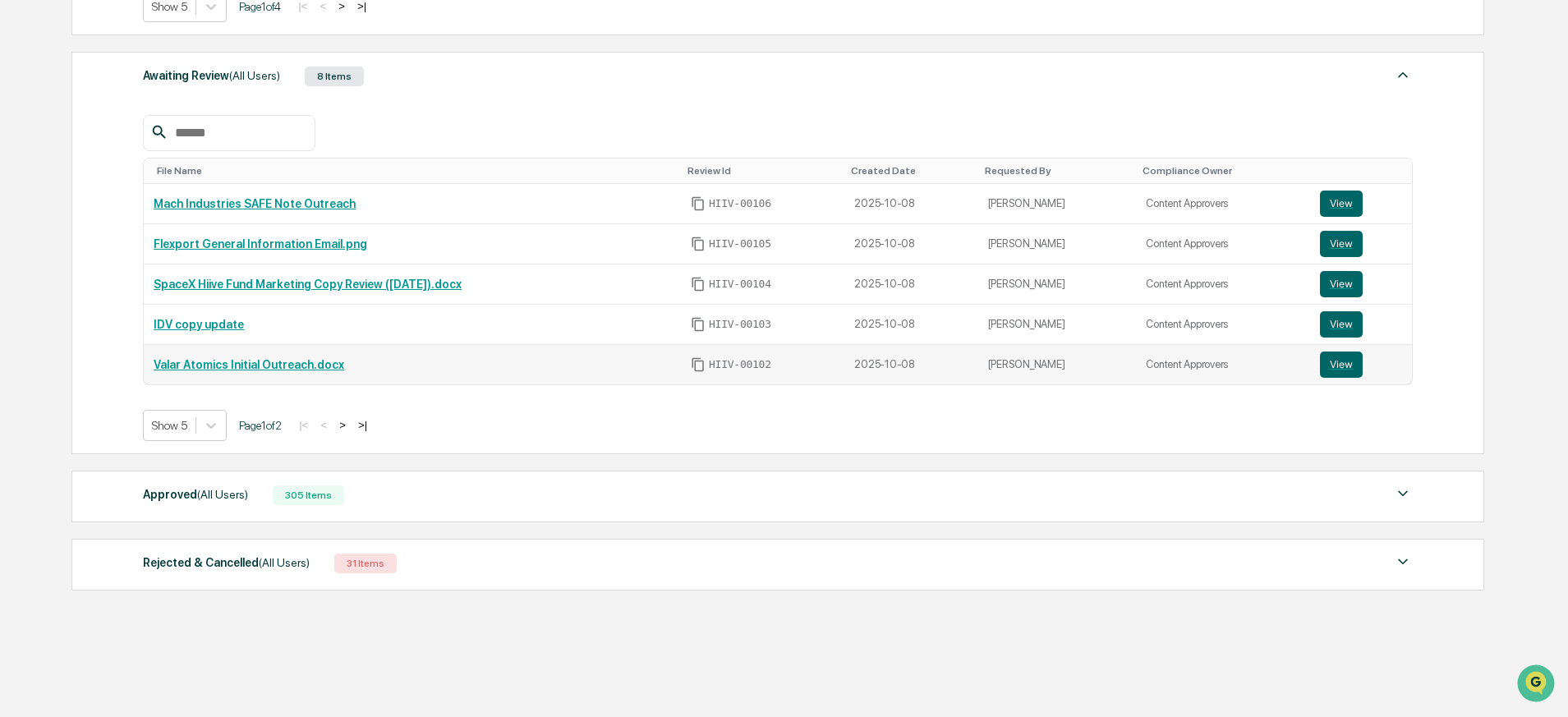
scroll to position [612, 0]
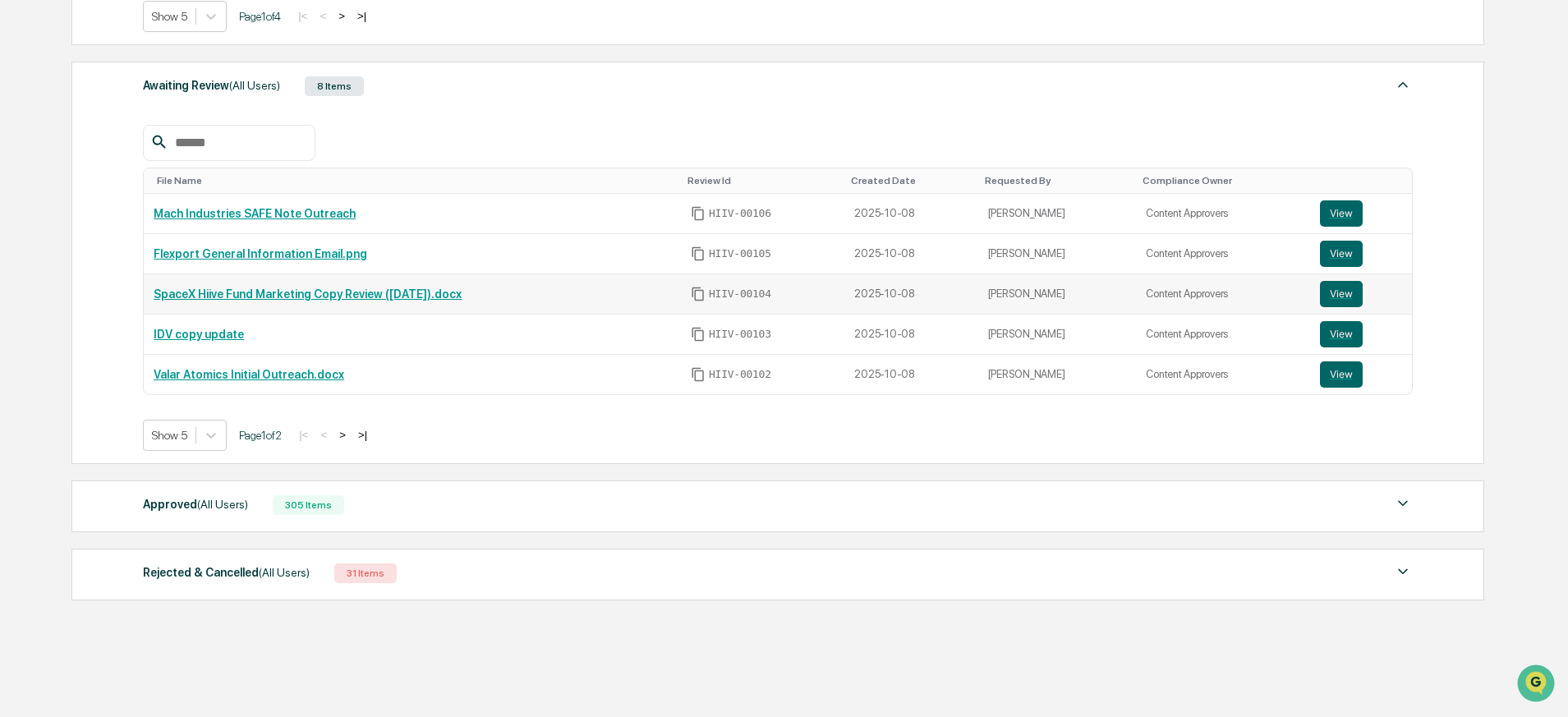
click at [313, 299] on link "SpaceX Hiive Fund Marketing Copy Review ([DATE]).docx" at bounding box center [307, 294] width 308 height 14
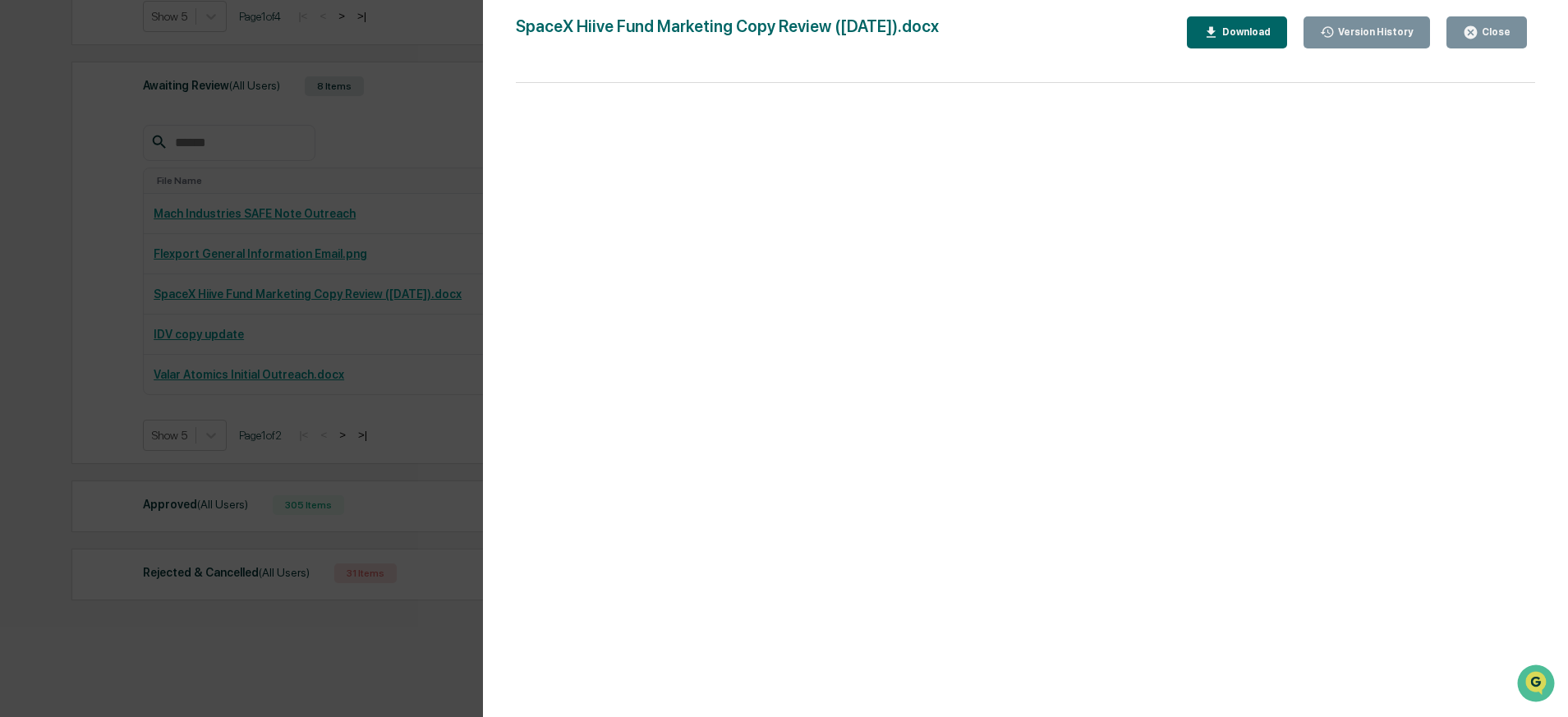
click at [423, 280] on div "Version History [DATE] 10:31 PM [PERSON_NAME] SpaceX Hiive Fund Marketing Copy …" at bounding box center [784, 358] width 1568 height 717
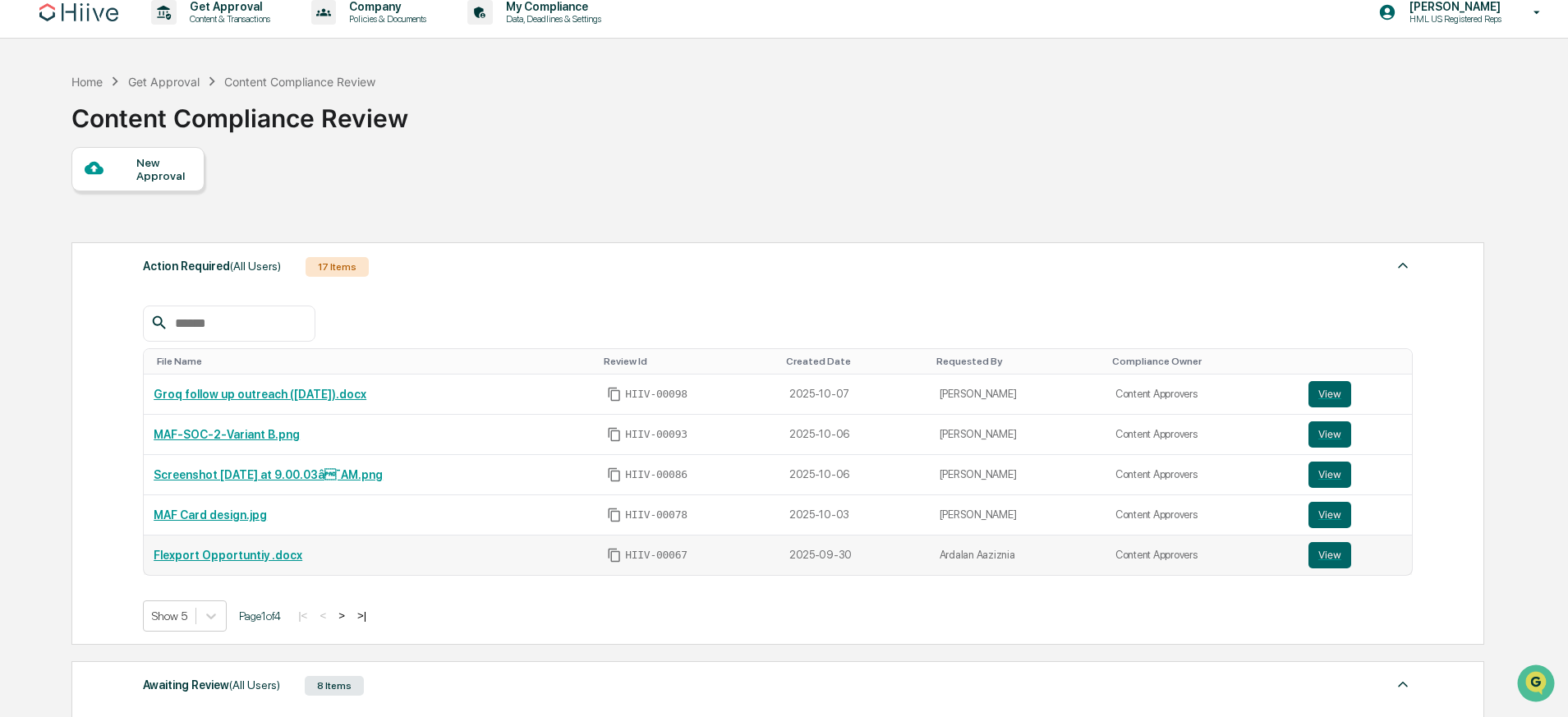
scroll to position [0, 0]
